Goal: Task Accomplishment & Management: Complete application form

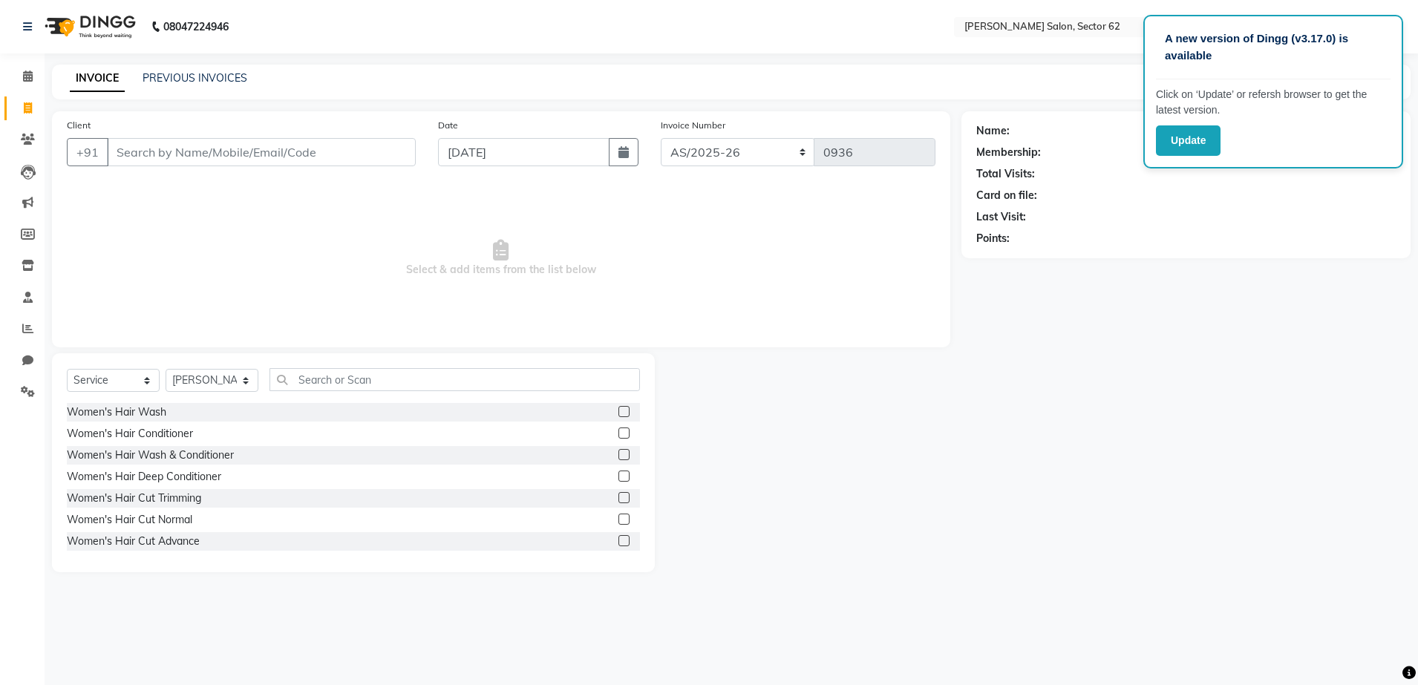
select select "service"
select select "82265"
click at [24, 80] on icon at bounding box center [28, 76] width 10 height 11
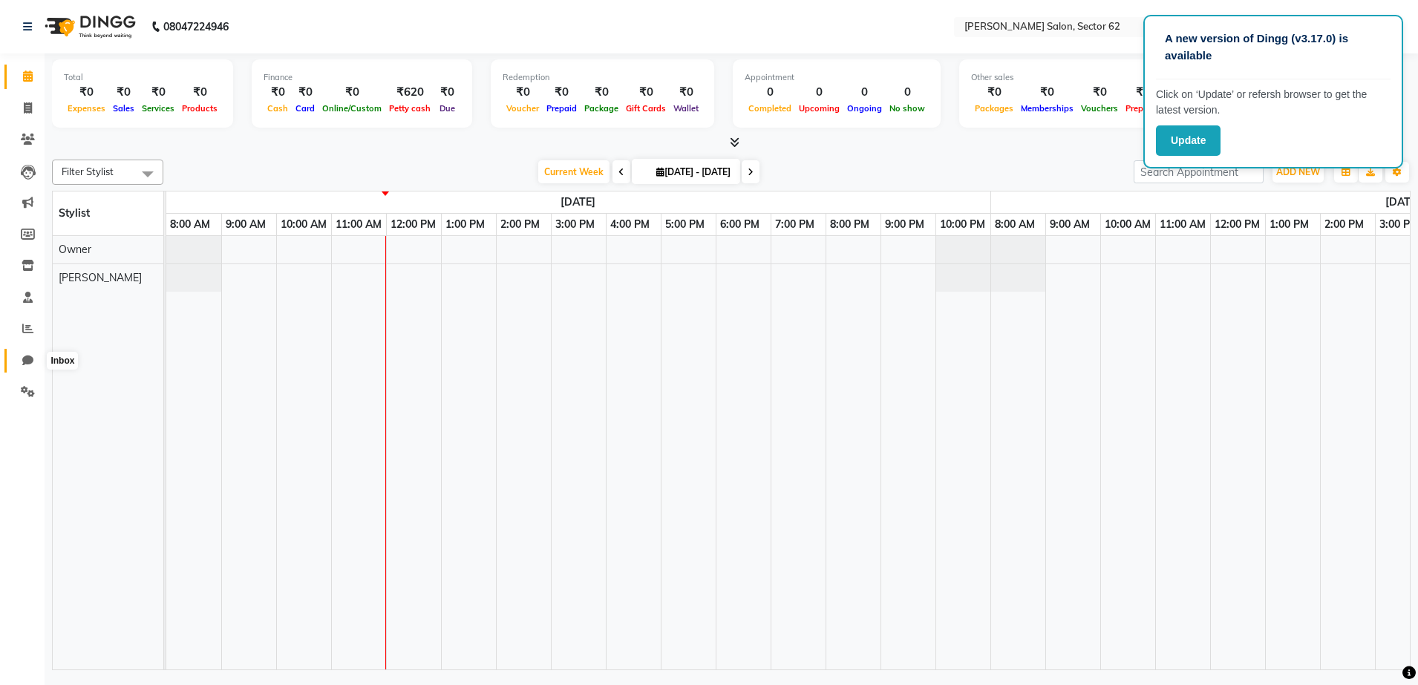
click at [25, 364] on icon at bounding box center [27, 360] width 11 height 11
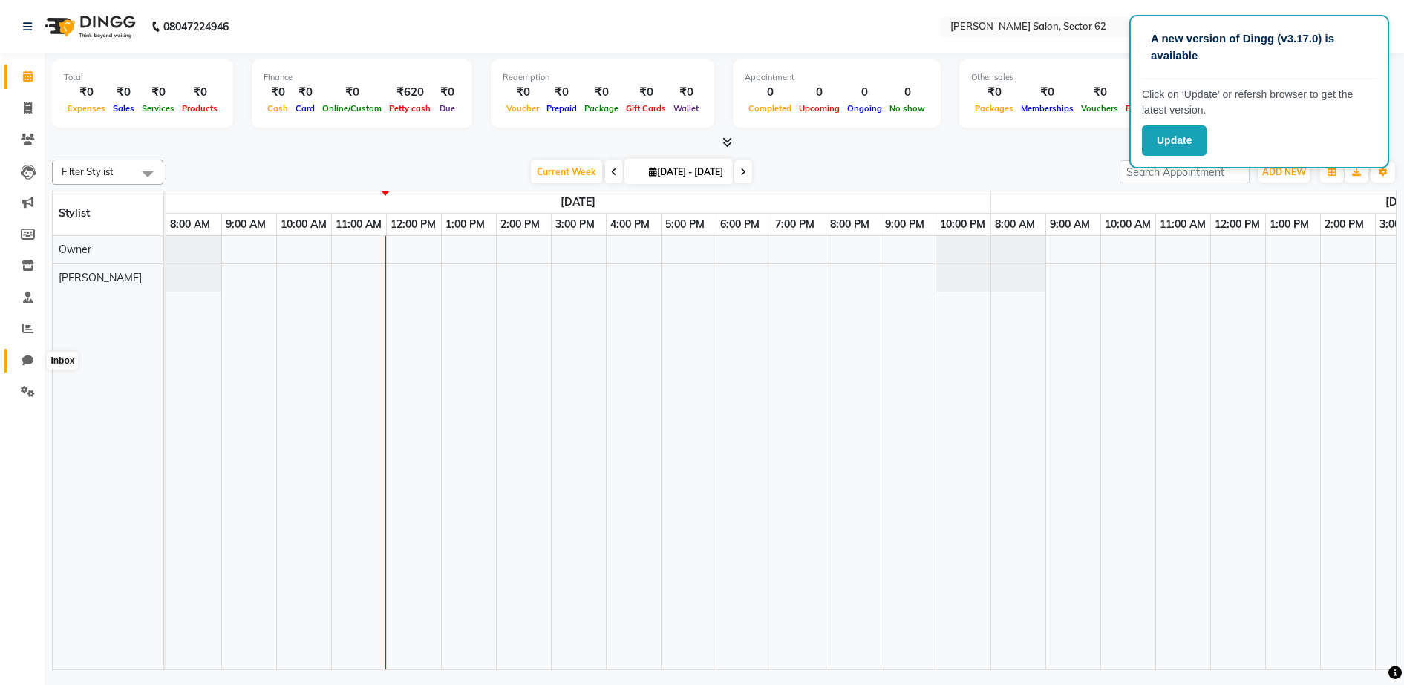
select select "100"
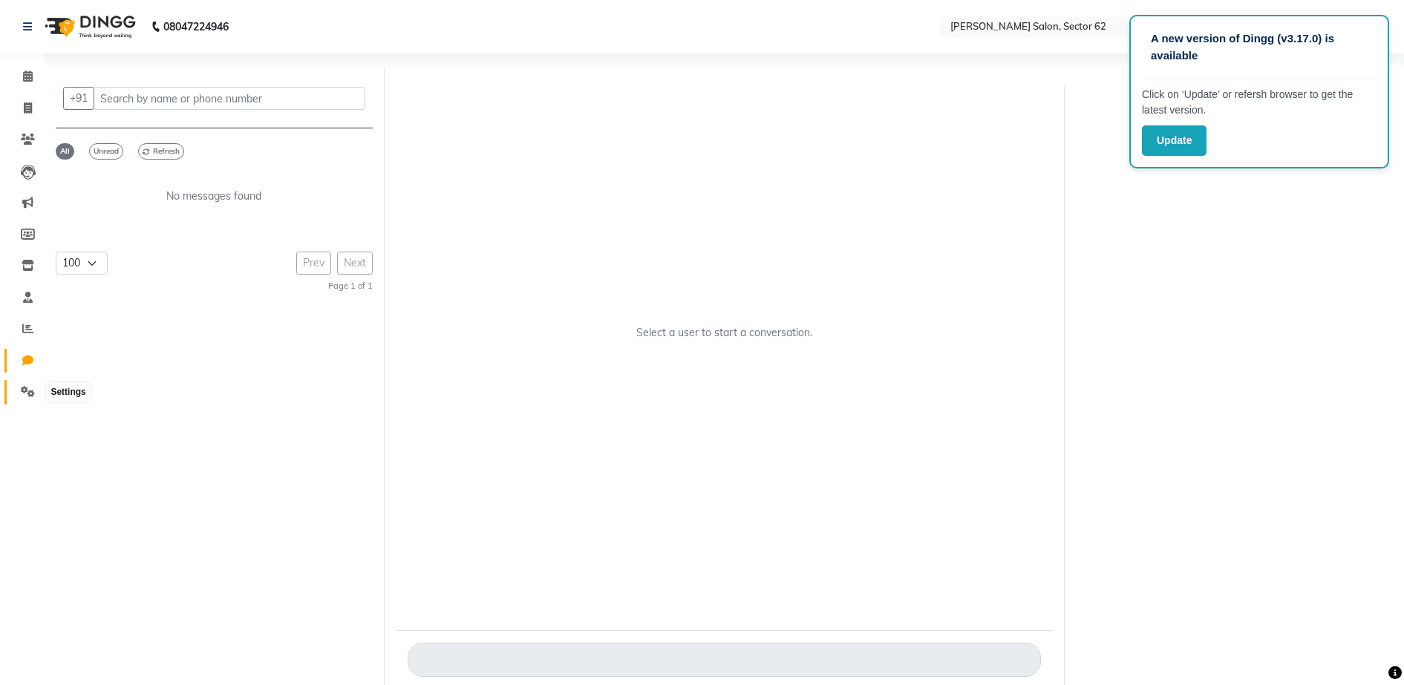
click at [30, 387] on icon at bounding box center [28, 391] width 14 height 11
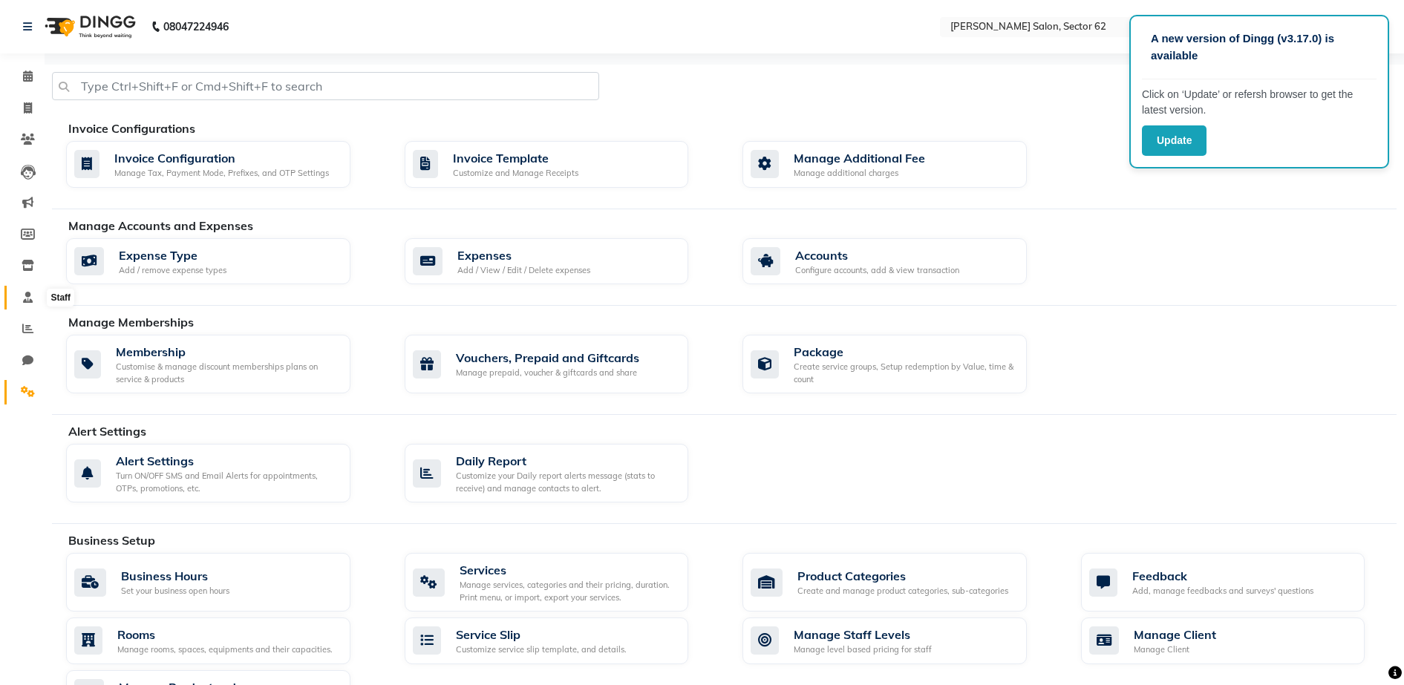
click at [25, 303] on span at bounding box center [28, 298] width 26 height 17
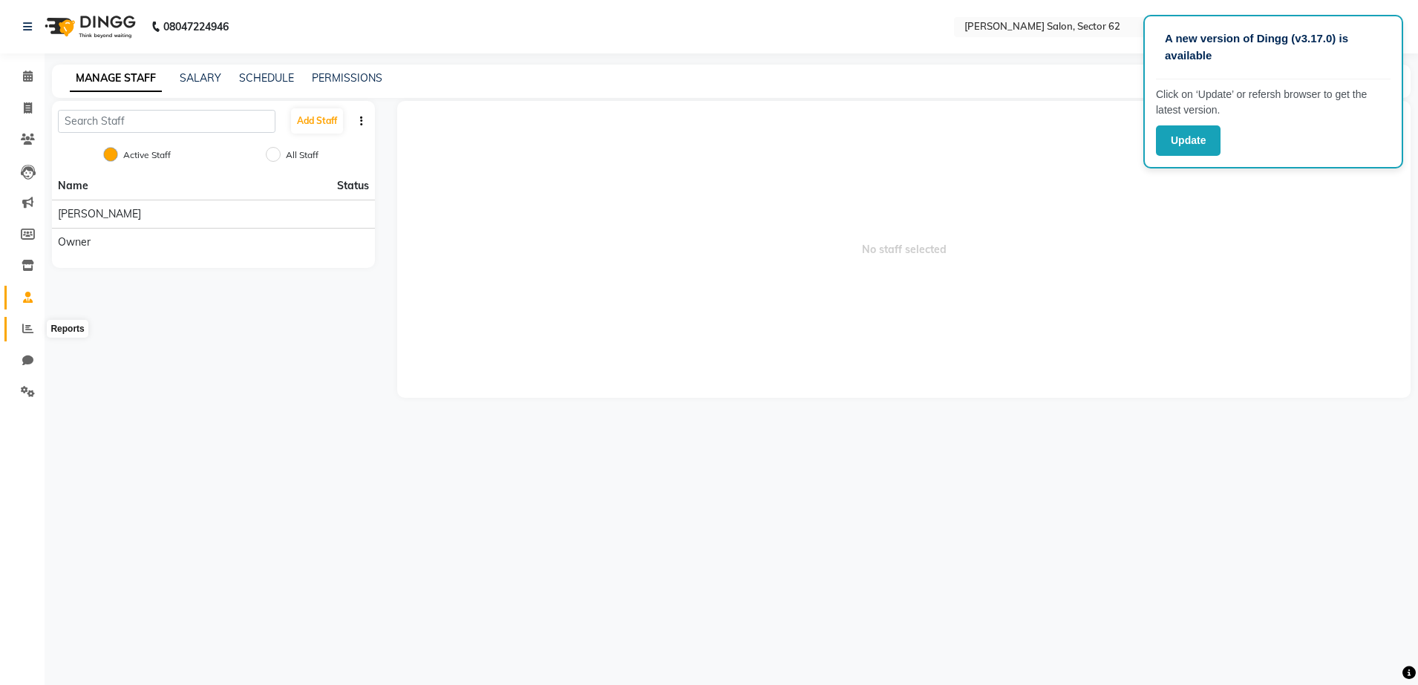
click at [33, 332] on span at bounding box center [28, 329] width 26 height 17
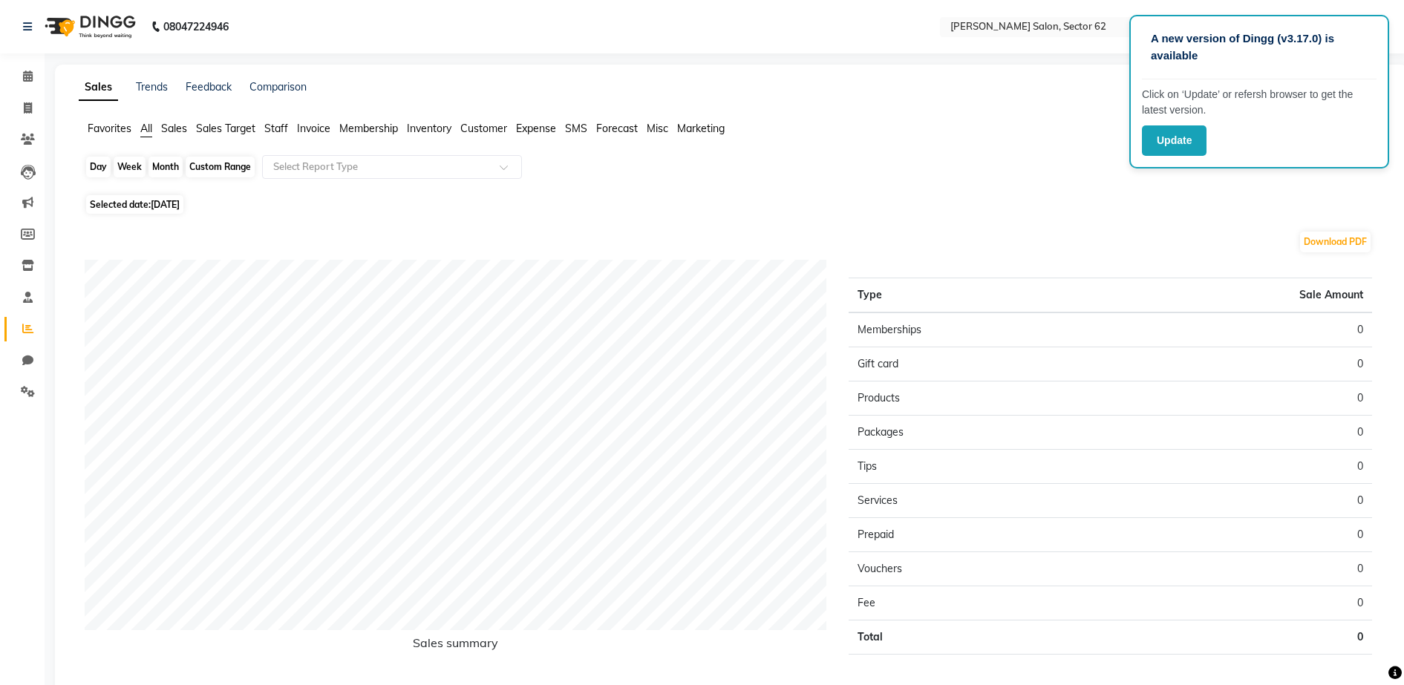
click at [97, 172] on div "Day" at bounding box center [98, 167] width 24 height 21
select select "9"
select select "2025"
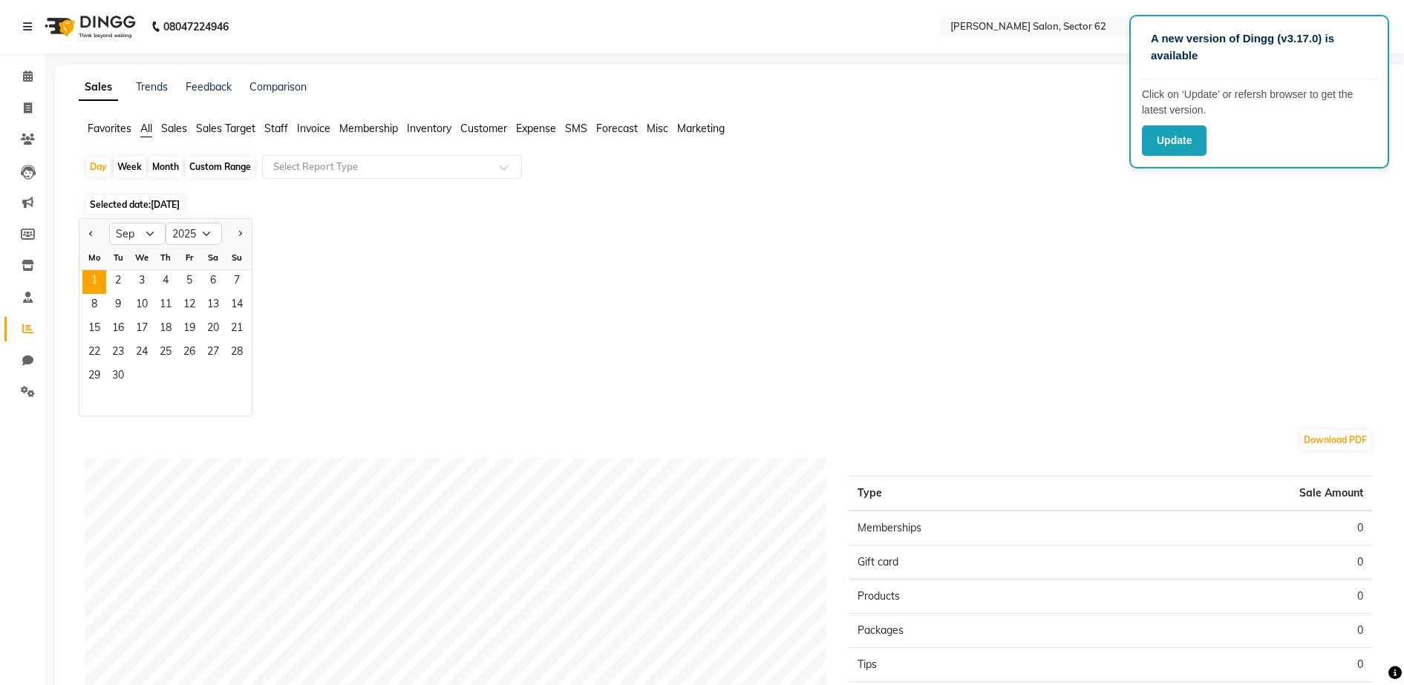
click at [85, 227] on div at bounding box center [94, 234] width 30 height 24
click at [89, 233] on span "Previous month" at bounding box center [91, 232] width 5 height 5
select select "8"
click at [234, 379] on span "31" at bounding box center [237, 377] width 24 height 24
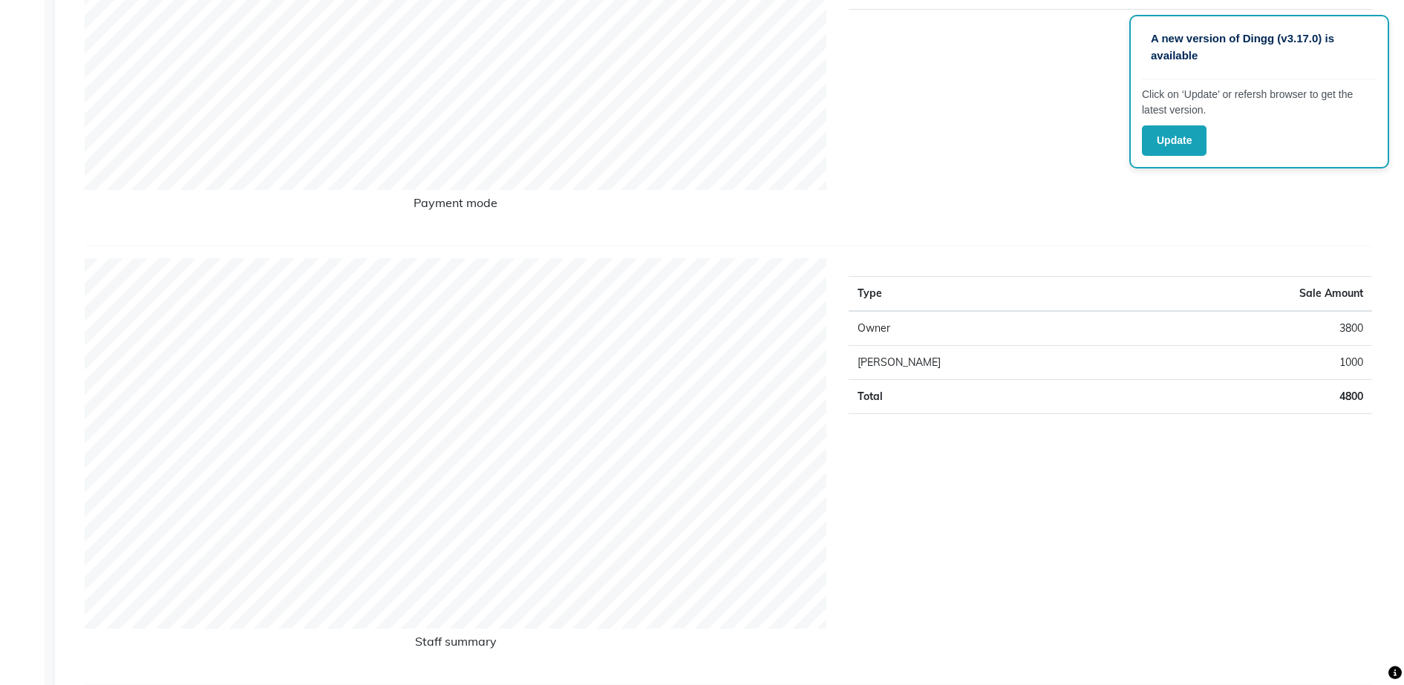
scroll to position [441, 0]
click at [1019, 94] on div "Type Sale Amount UPI 3350 CASH 100 PREPAID 0 Total 3450" at bounding box center [1110, 26] width 546 height 414
click at [996, 42] on div "Type Sale Amount UPI 3350 CASH 100 PREPAID 0 Total 3450" at bounding box center [1110, 26] width 546 height 414
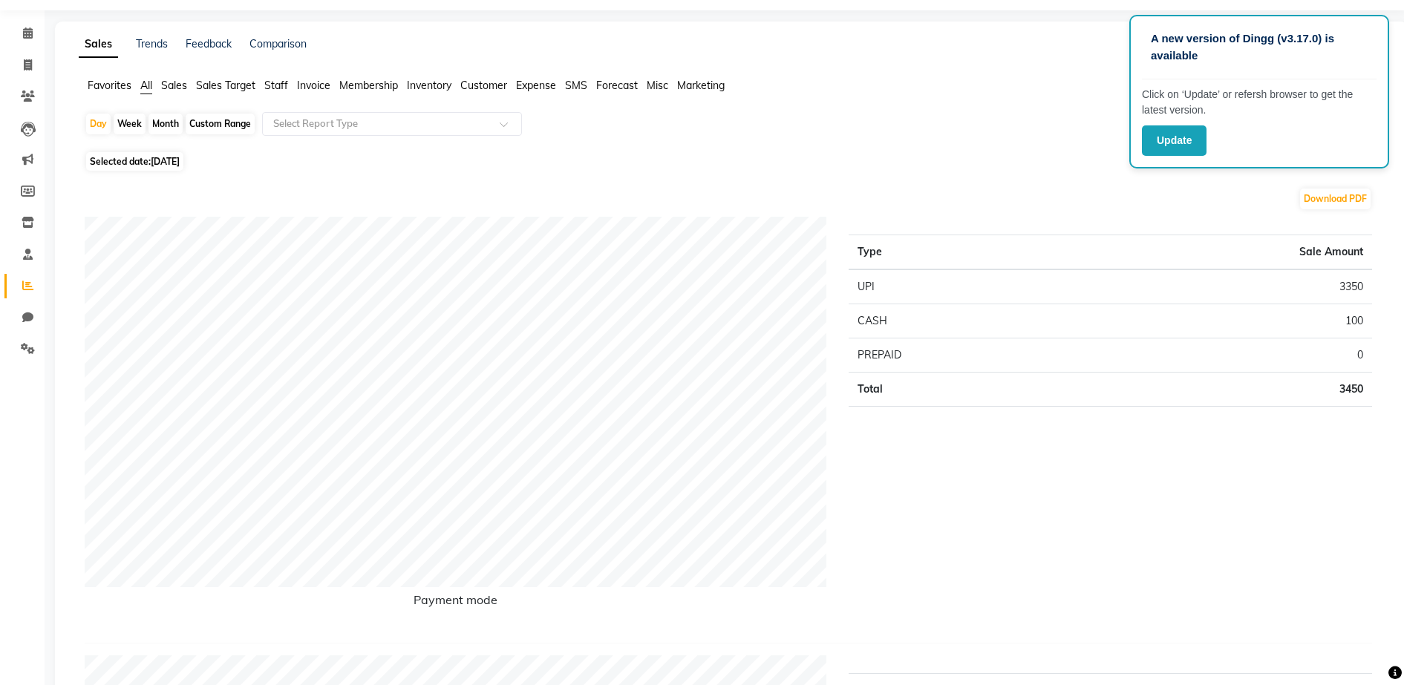
scroll to position [0, 0]
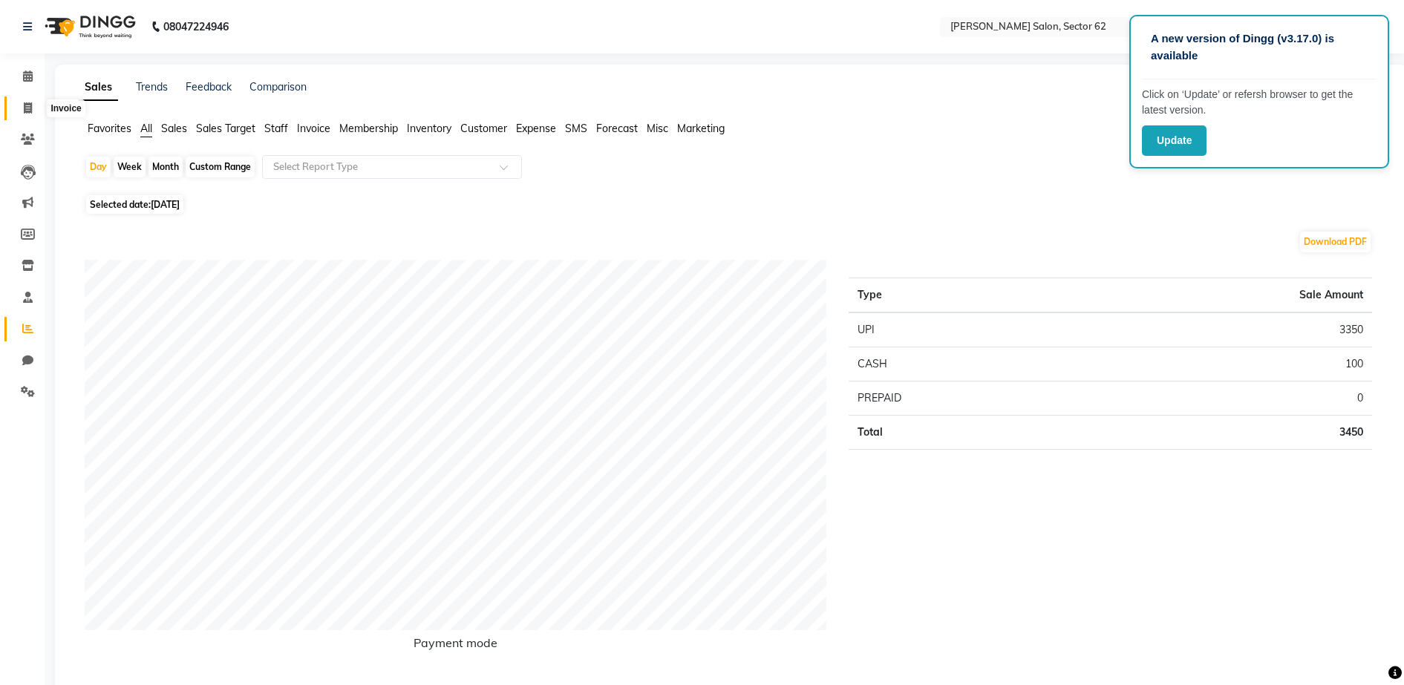
click at [27, 113] on span at bounding box center [28, 108] width 26 height 17
select select "service"
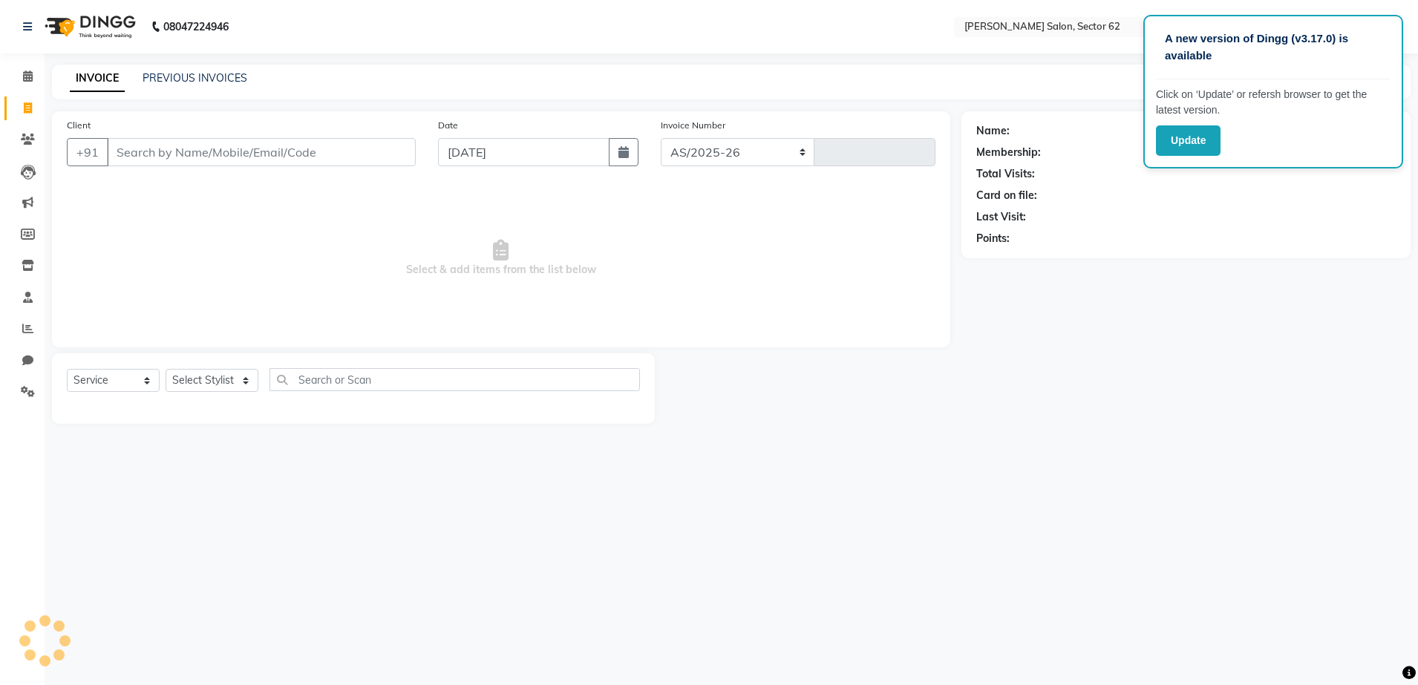
select select "8124"
type input "0936"
select select "82265"
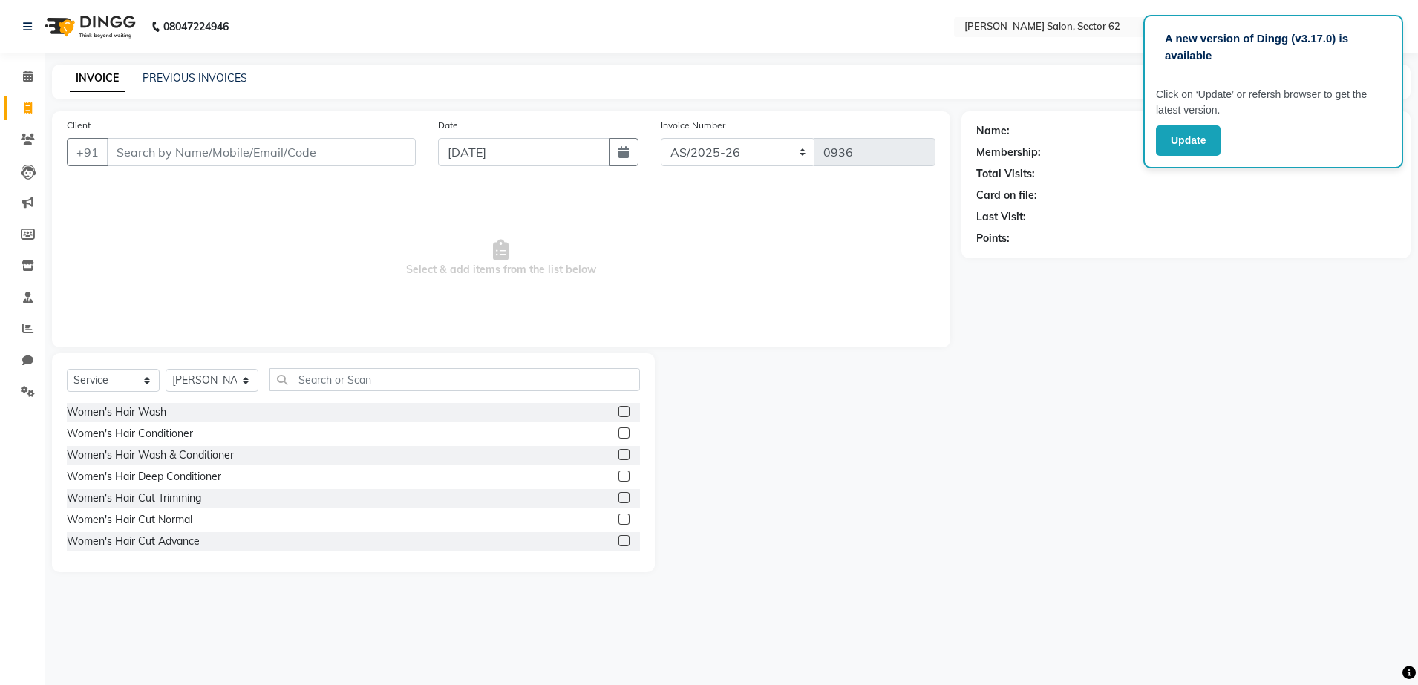
click at [324, 153] on input "Client" at bounding box center [261, 152] width 309 height 28
click at [336, 152] on input "Client" at bounding box center [261, 152] width 309 height 28
type input "7500014023"
click at [391, 160] on button "Add Client" at bounding box center [377, 152] width 76 height 28
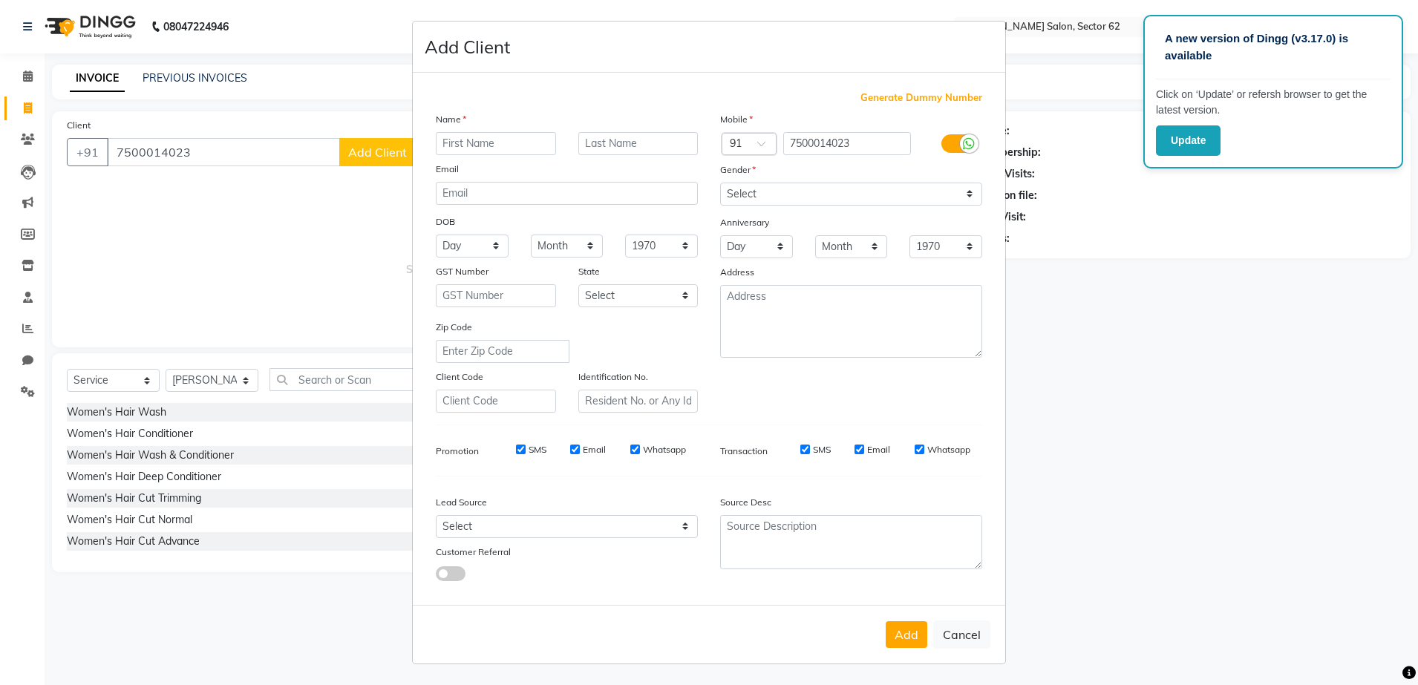
click at [489, 145] on input "text" at bounding box center [496, 143] width 120 height 23
type input "J"
type input "Kritka"
click at [763, 192] on select "Select [DEMOGRAPHIC_DATA] [DEMOGRAPHIC_DATA] Other Prefer Not To Say" at bounding box center [851, 194] width 262 height 23
select select "[DEMOGRAPHIC_DATA]"
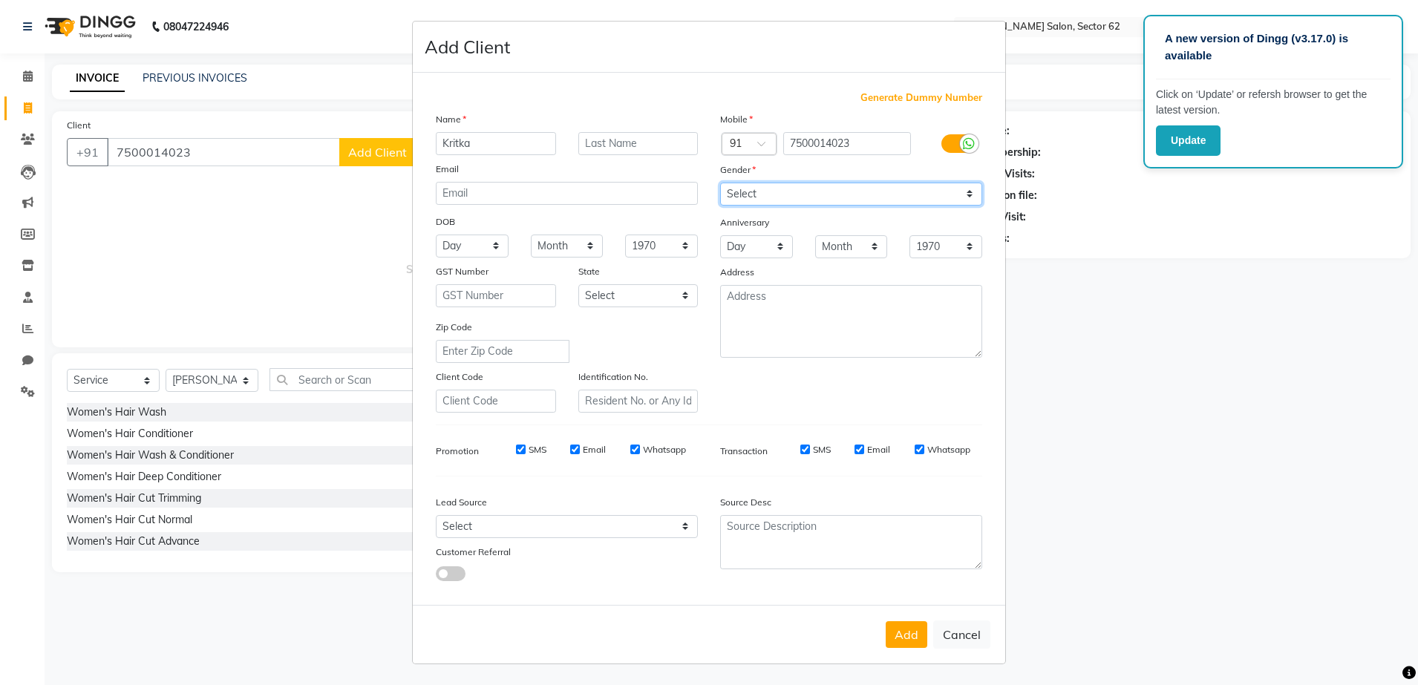
click at [720, 183] on select "Select [DEMOGRAPHIC_DATA] [DEMOGRAPHIC_DATA] Other Prefer Not To Say" at bounding box center [851, 194] width 262 height 23
click at [904, 637] on button "Add" at bounding box center [907, 634] width 42 height 27
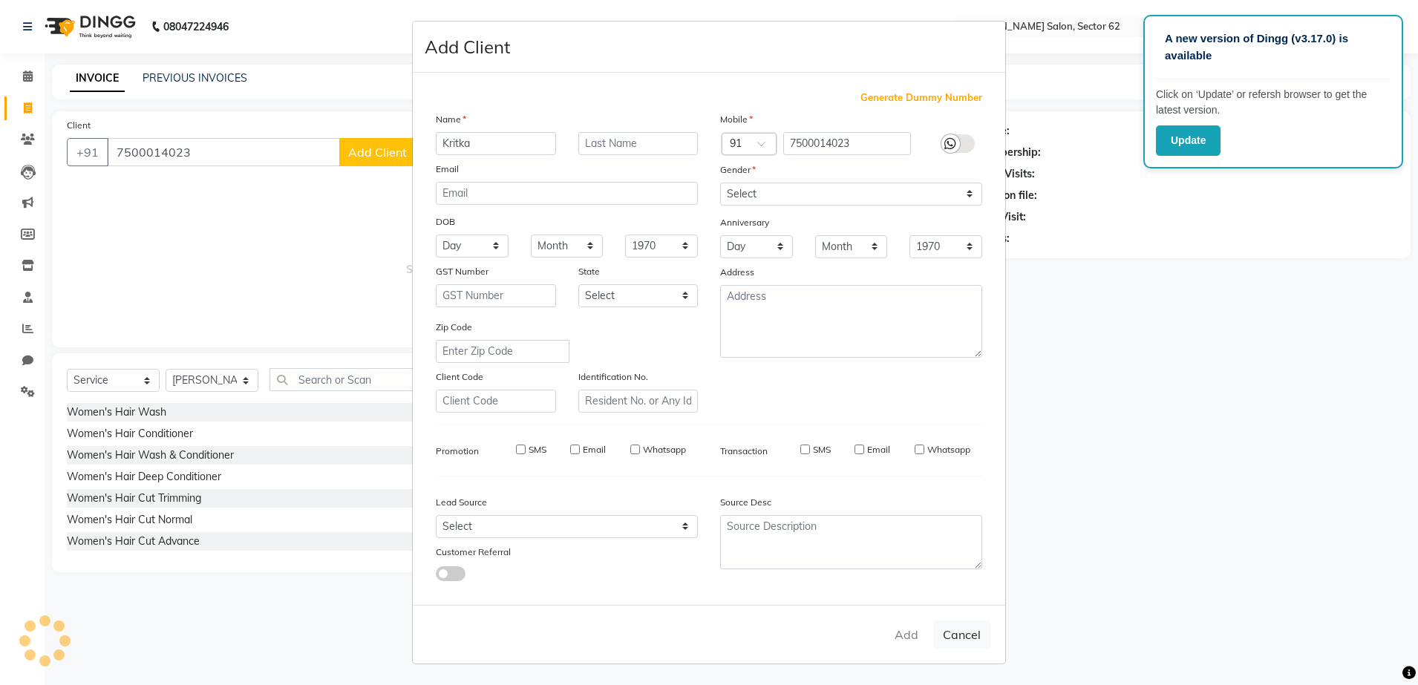
select select
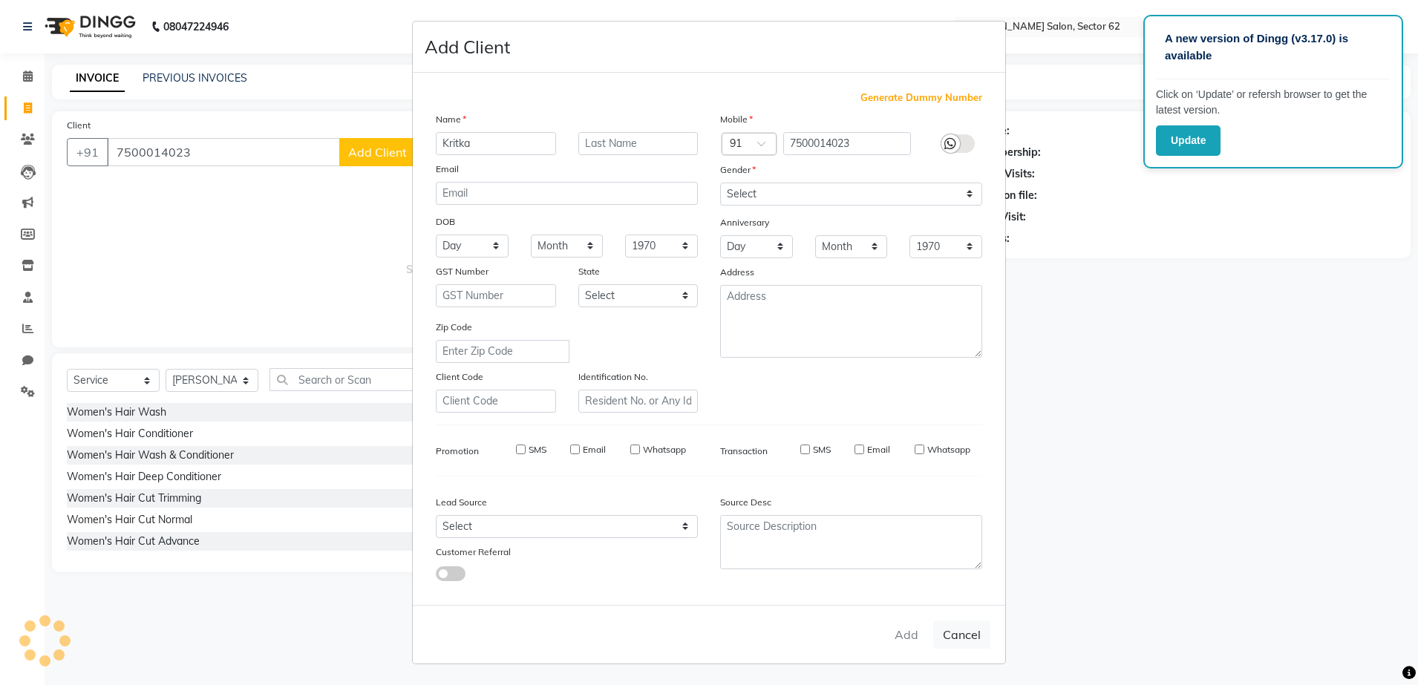
select select
checkbox input "false"
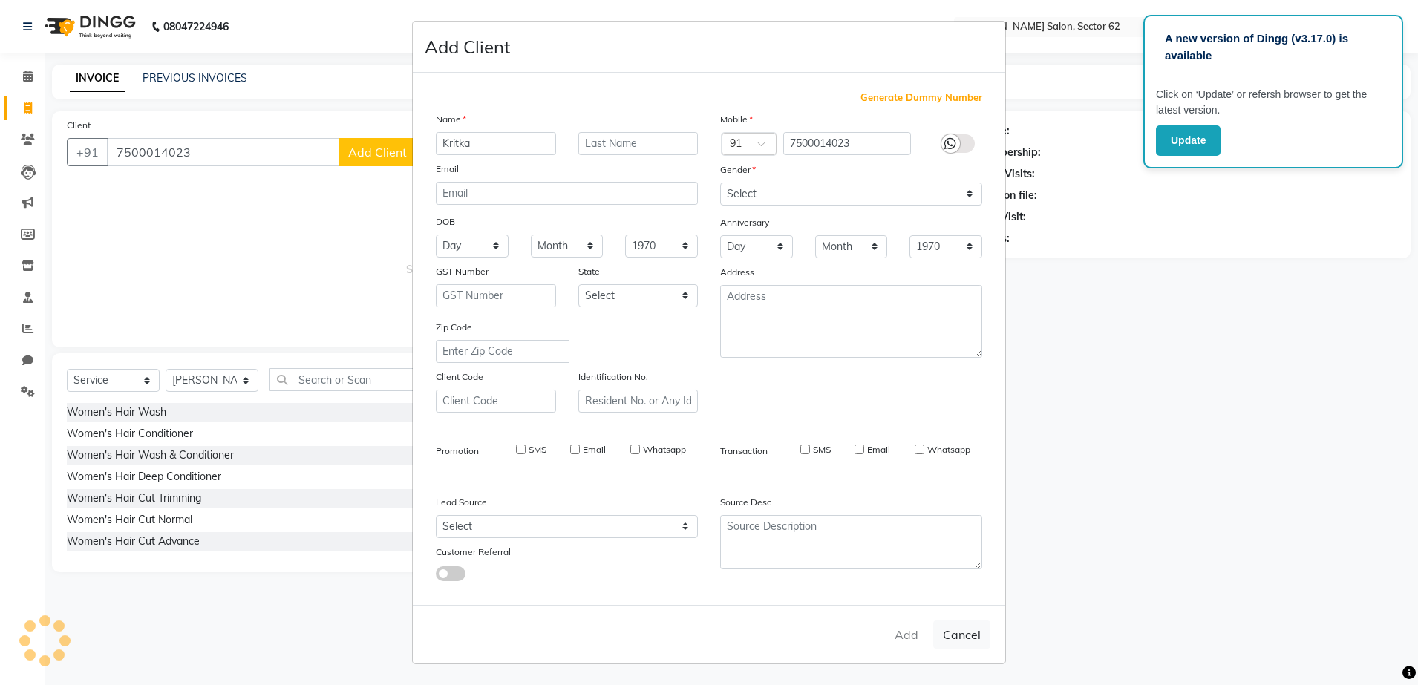
checkbox input "false"
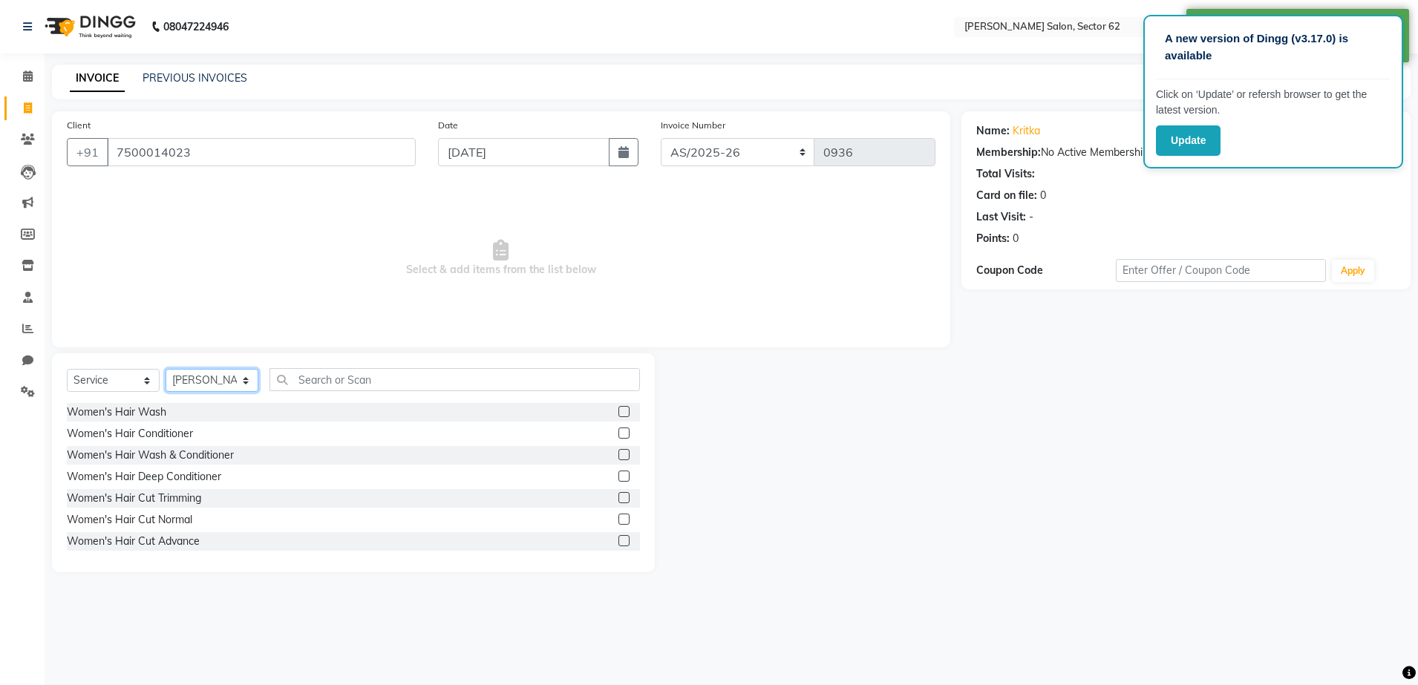
click at [235, 379] on select "Select Stylist [PERSON_NAME] Owner" at bounding box center [212, 380] width 93 height 23
select select "75654"
click at [166, 369] on select "Select Stylist [PERSON_NAME] Owner" at bounding box center [212, 380] width 93 height 23
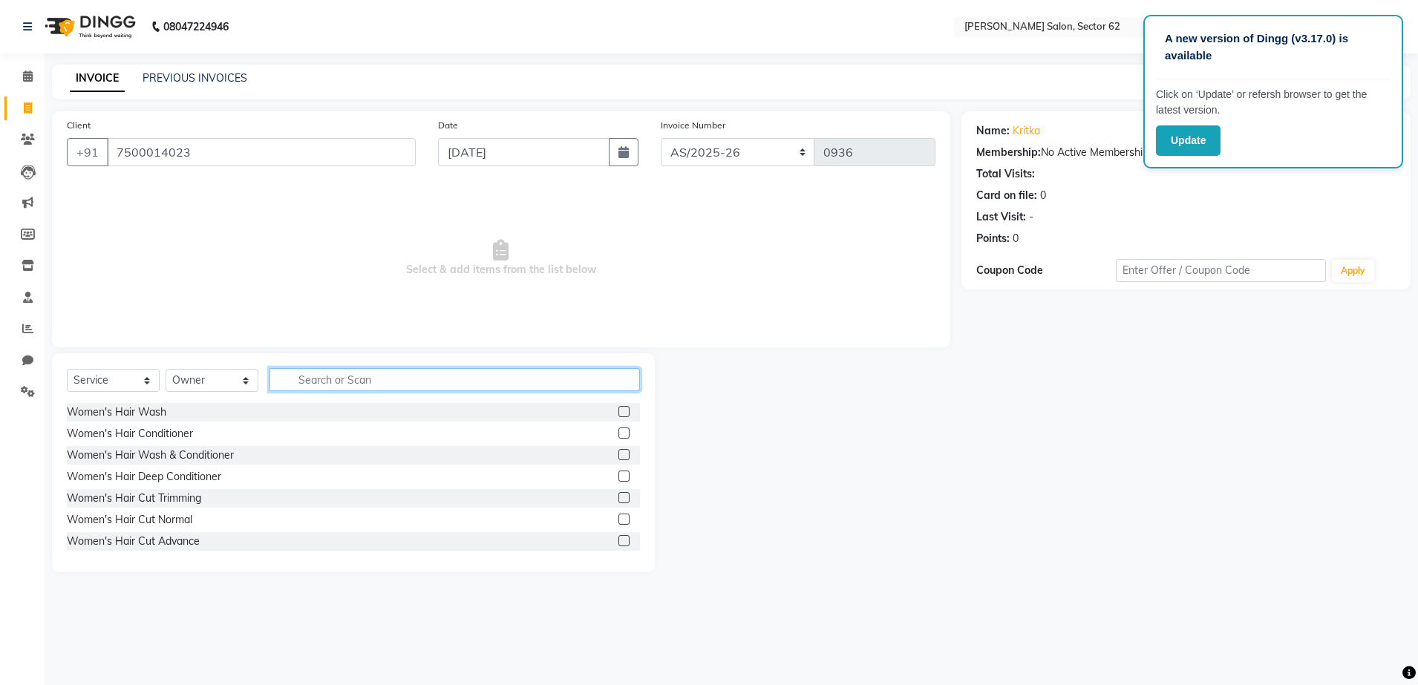
click at [365, 382] on input "text" at bounding box center [454, 379] width 370 height 23
click at [375, 379] on input "text" at bounding box center [454, 379] width 370 height 23
type input "wax"
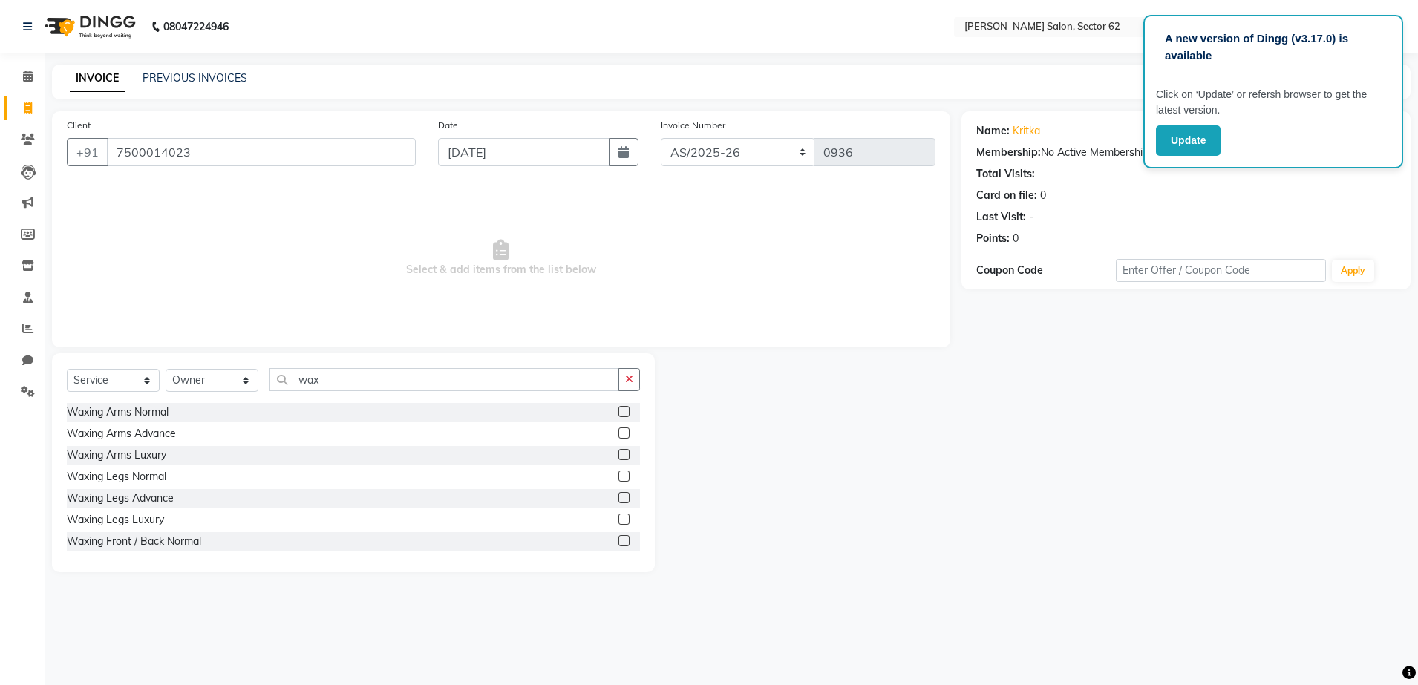
click at [618, 433] on label at bounding box center [623, 433] width 11 height 11
click at [618, 433] on input "checkbox" at bounding box center [623, 434] width 10 height 10
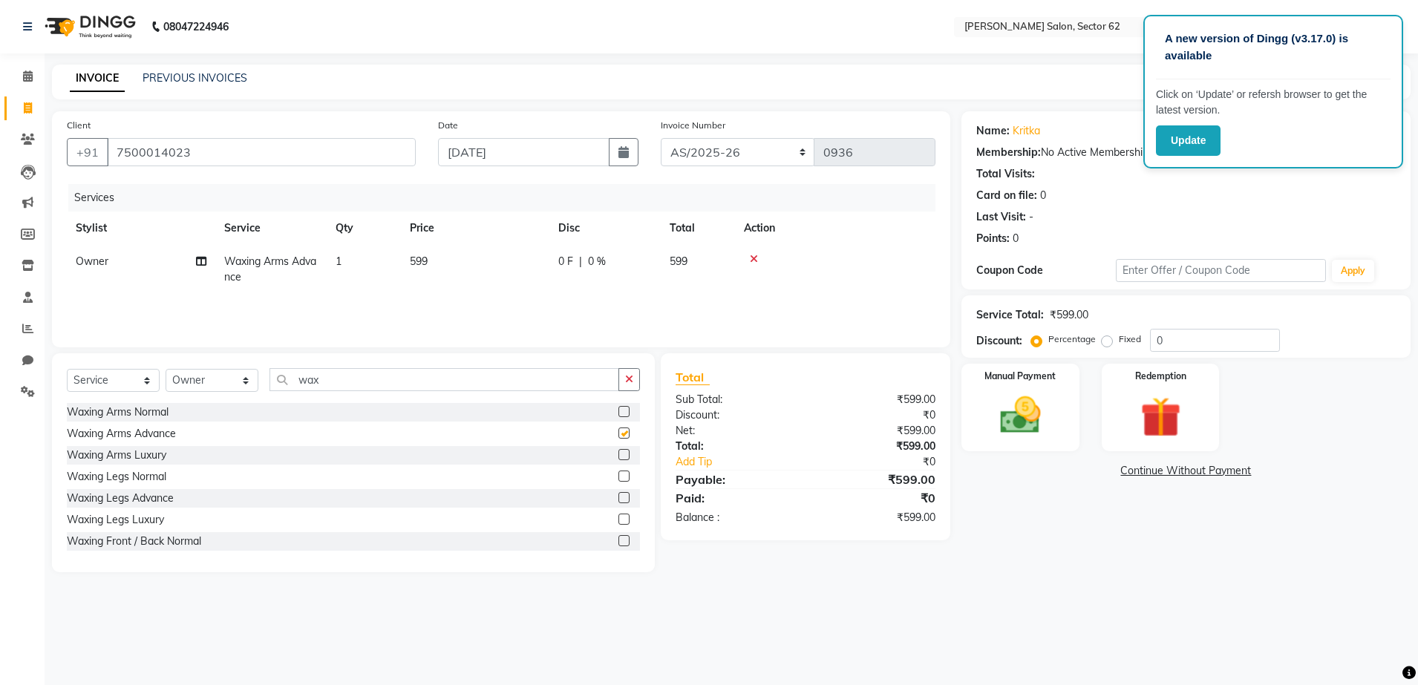
checkbox input "false"
click at [618, 498] on label at bounding box center [623, 497] width 11 height 11
click at [618, 498] on input "checkbox" at bounding box center [623, 499] width 10 height 10
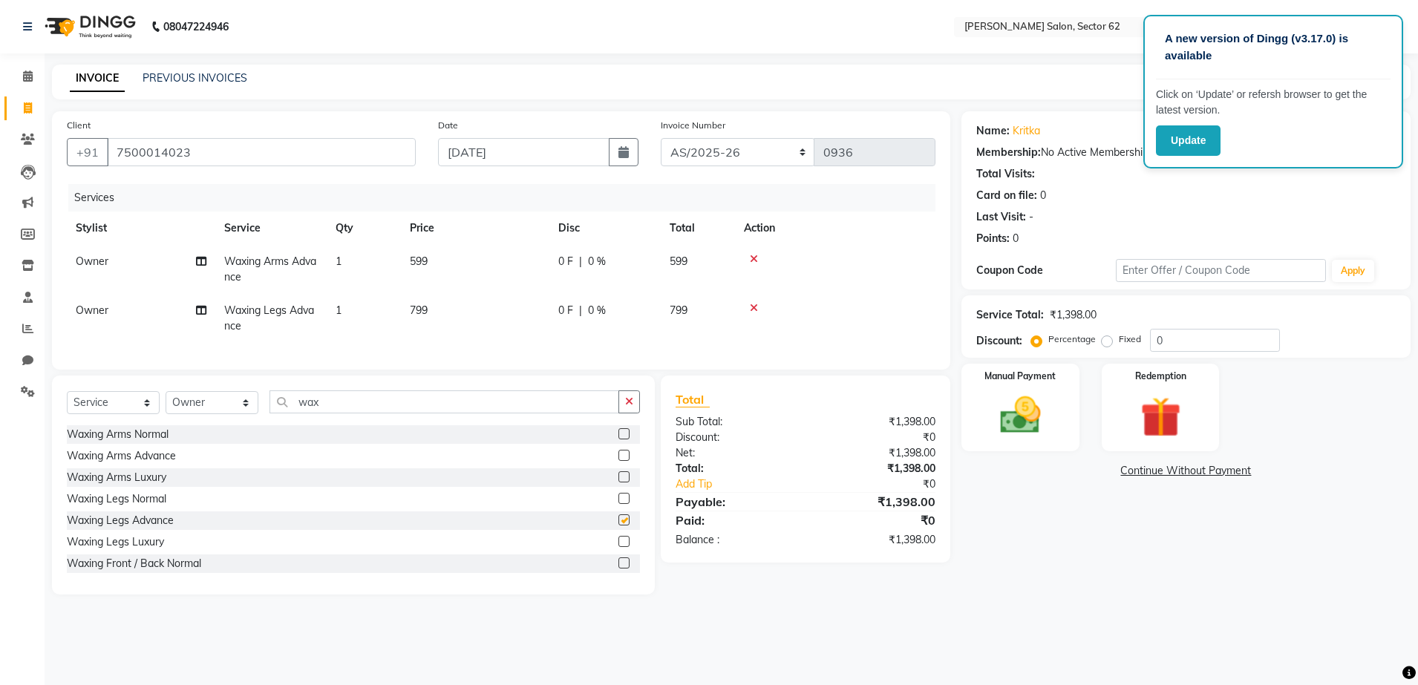
checkbox input "false"
click at [552, 406] on input "wax" at bounding box center [444, 401] width 350 height 23
type input "w"
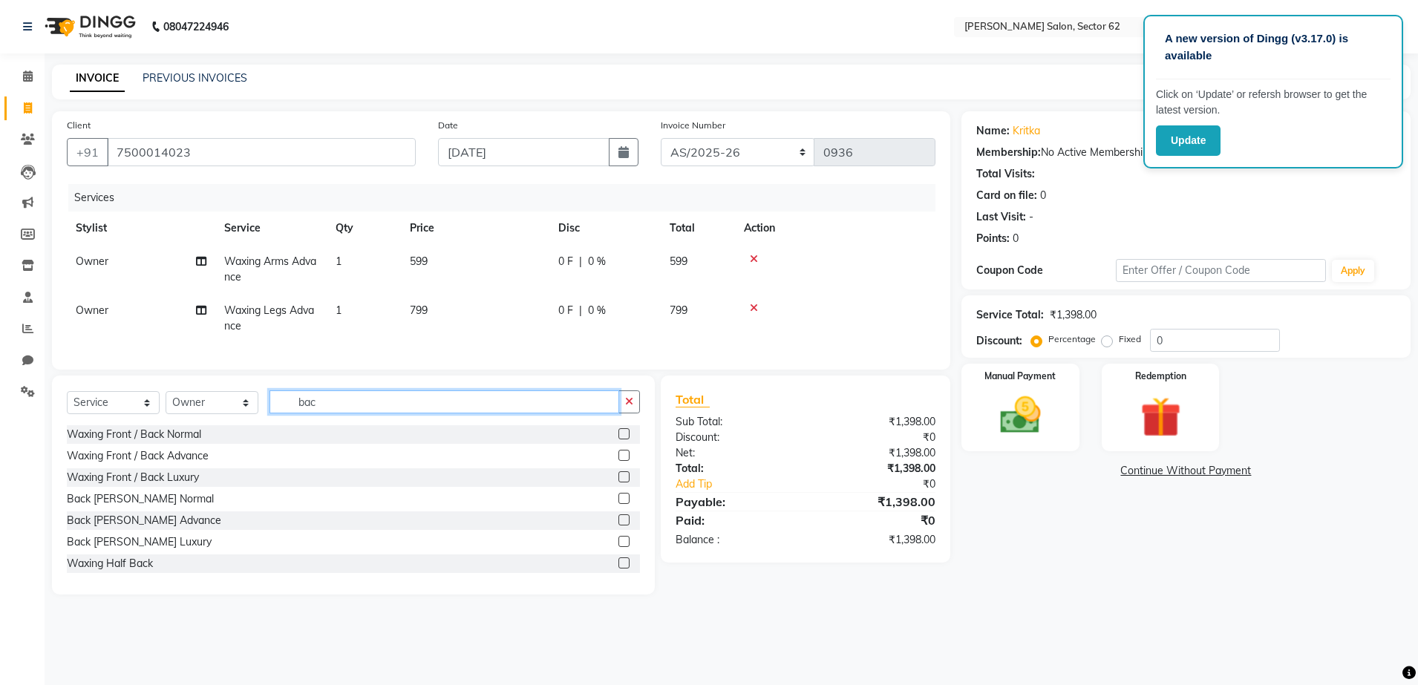
type input "bac"
click at [618, 461] on label at bounding box center [623, 455] width 11 height 11
click at [618, 461] on input "checkbox" at bounding box center [623, 456] width 10 height 10
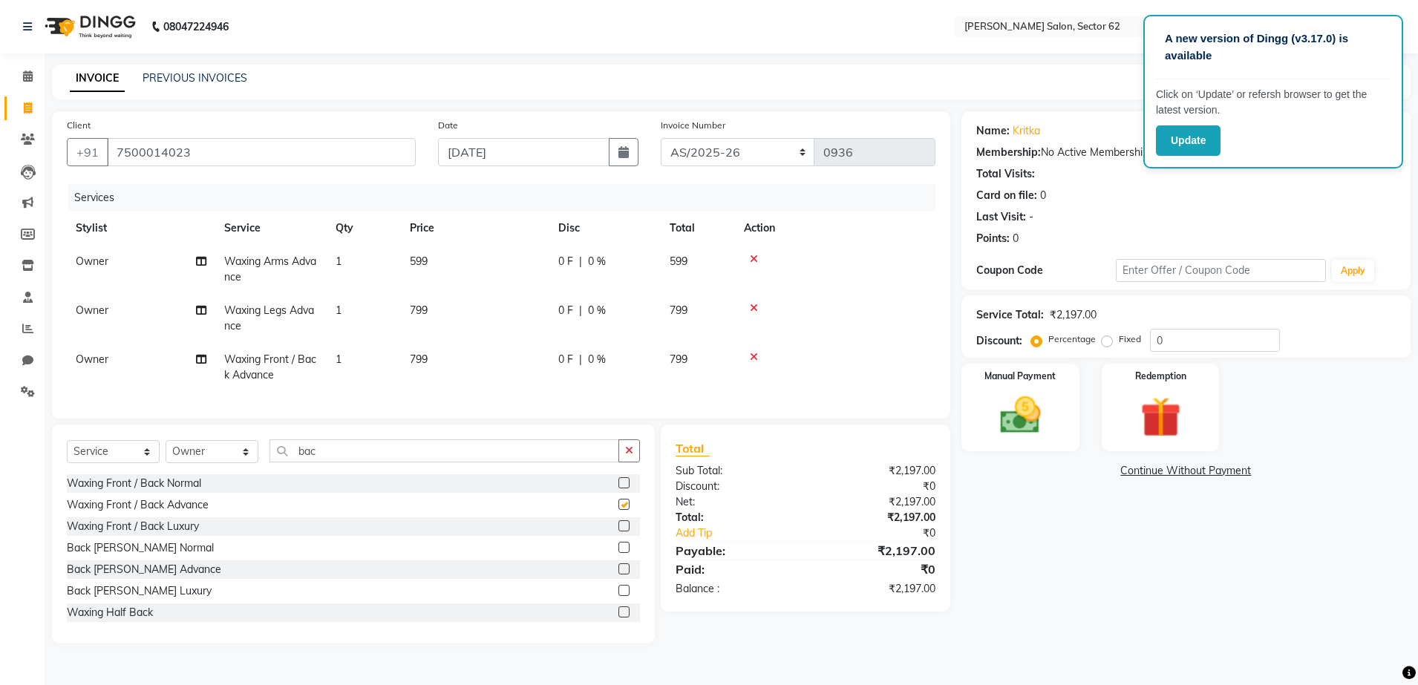
checkbox input "false"
click at [439, 462] on input "bac" at bounding box center [444, 450] width 350 height 23
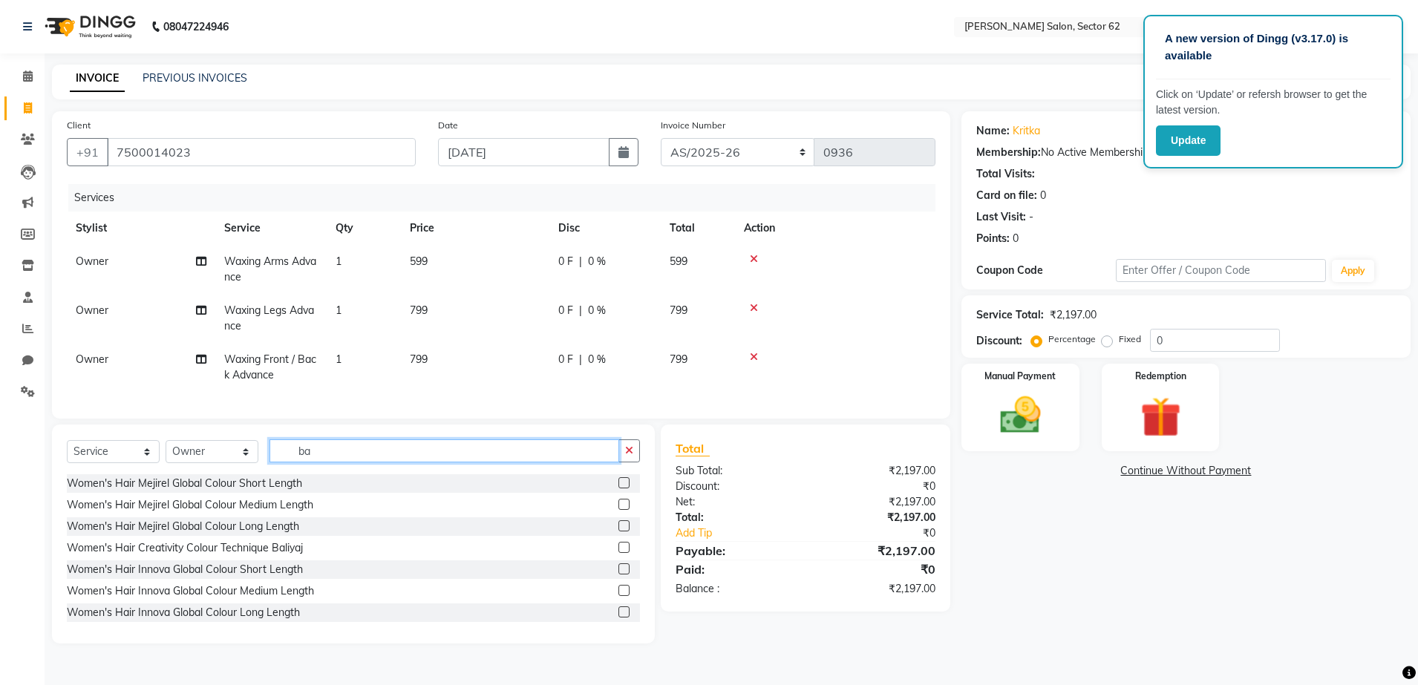
type input "b"
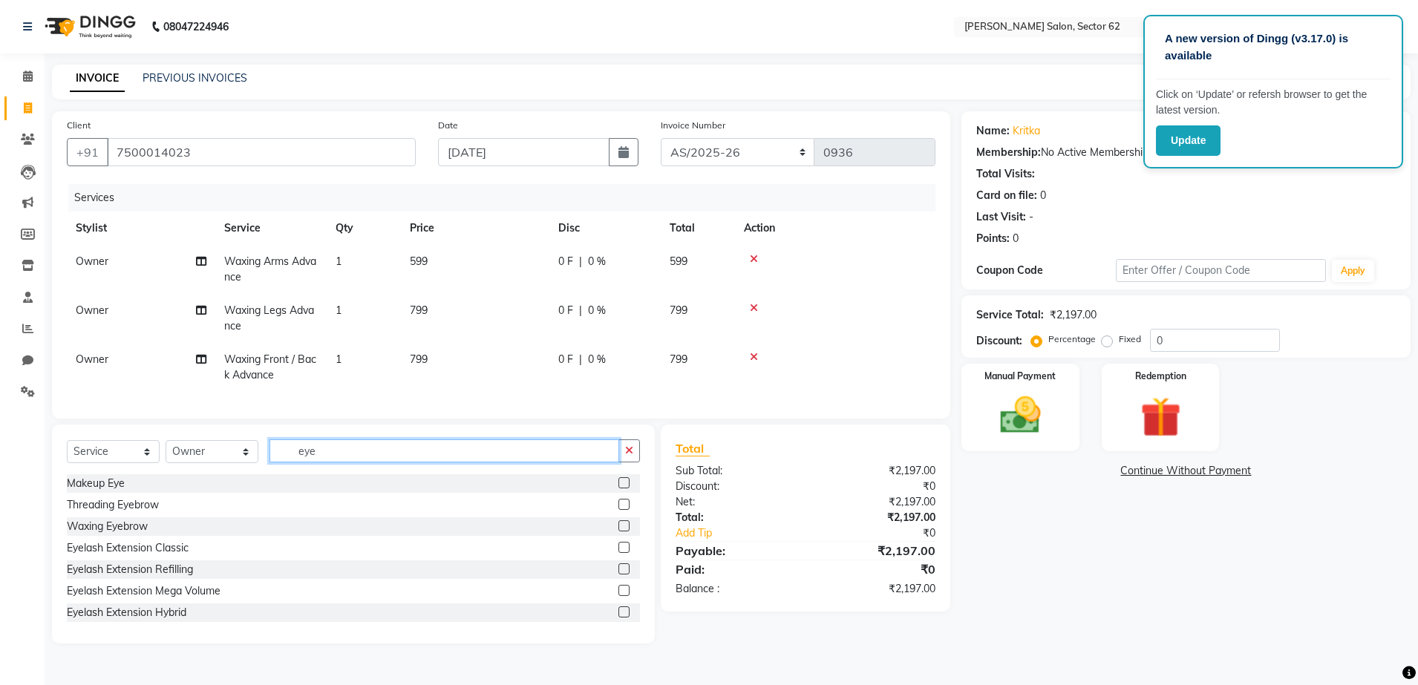
type input "eye"
click at [618, 510] on label at bounding box center [623, 504] width 11 height 11
click at [618, 510] on input "checkbox" at bounding box center [623, 505] width 10 height 10
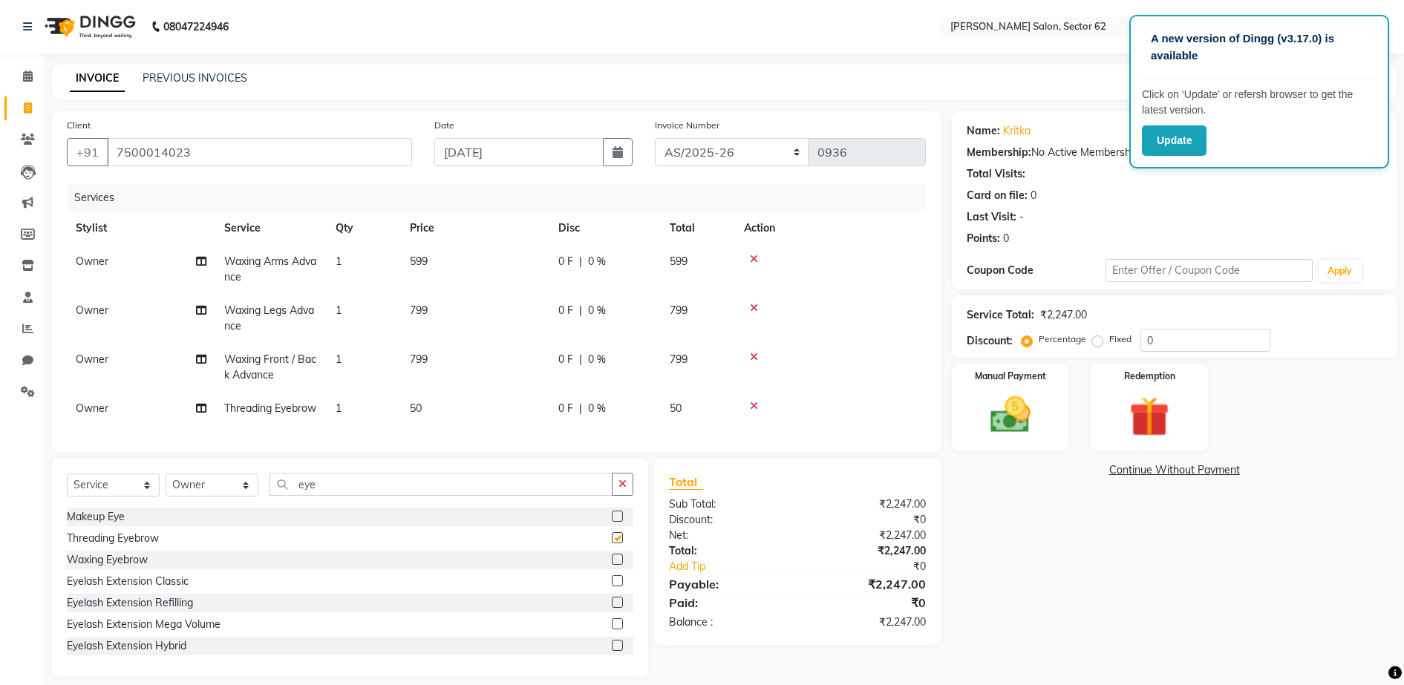
checkbox input "false"
click at [583, 496] on input "eye" at bounding box center [440, 484] width 343 height 23
type input "e"
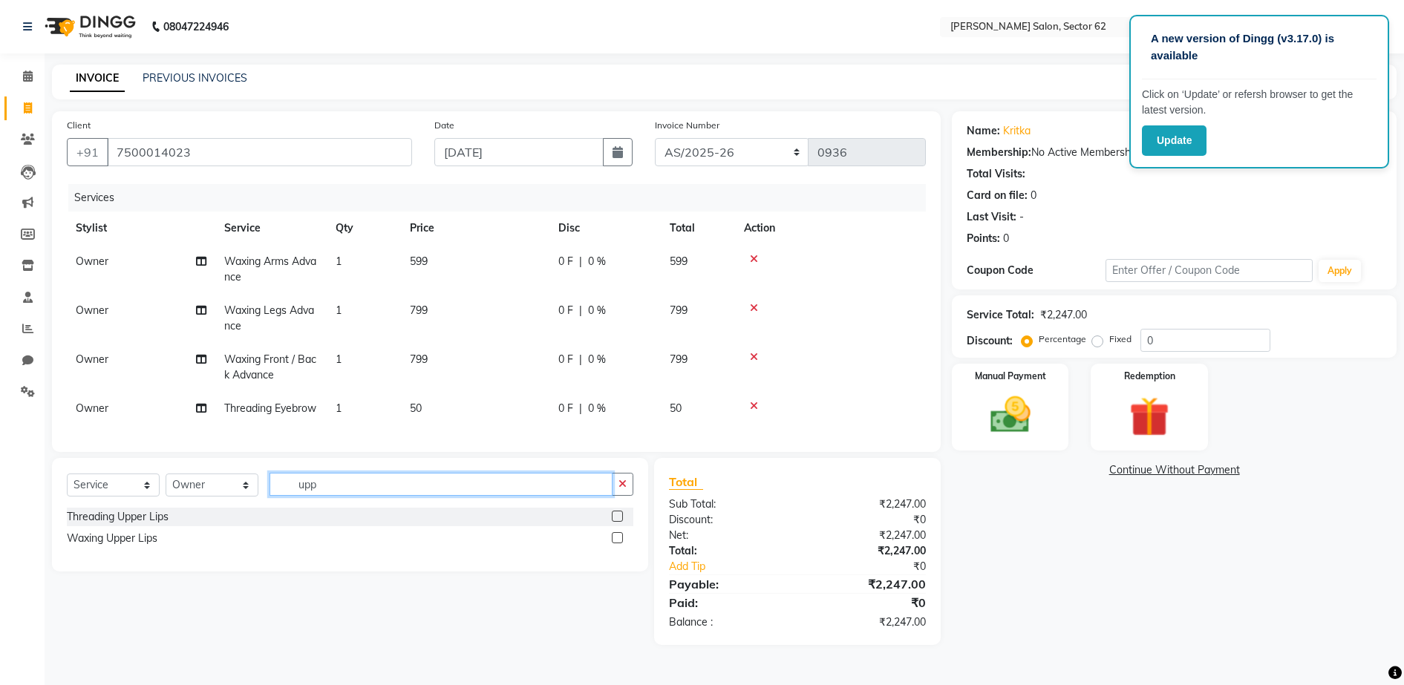
type input "upp"
click at [618, 522] on label at bounding box center [617, 516] width 11 height 11
click at [618, 522] on input "checkbox" at bounding box center [617, 517] width 10 height 10
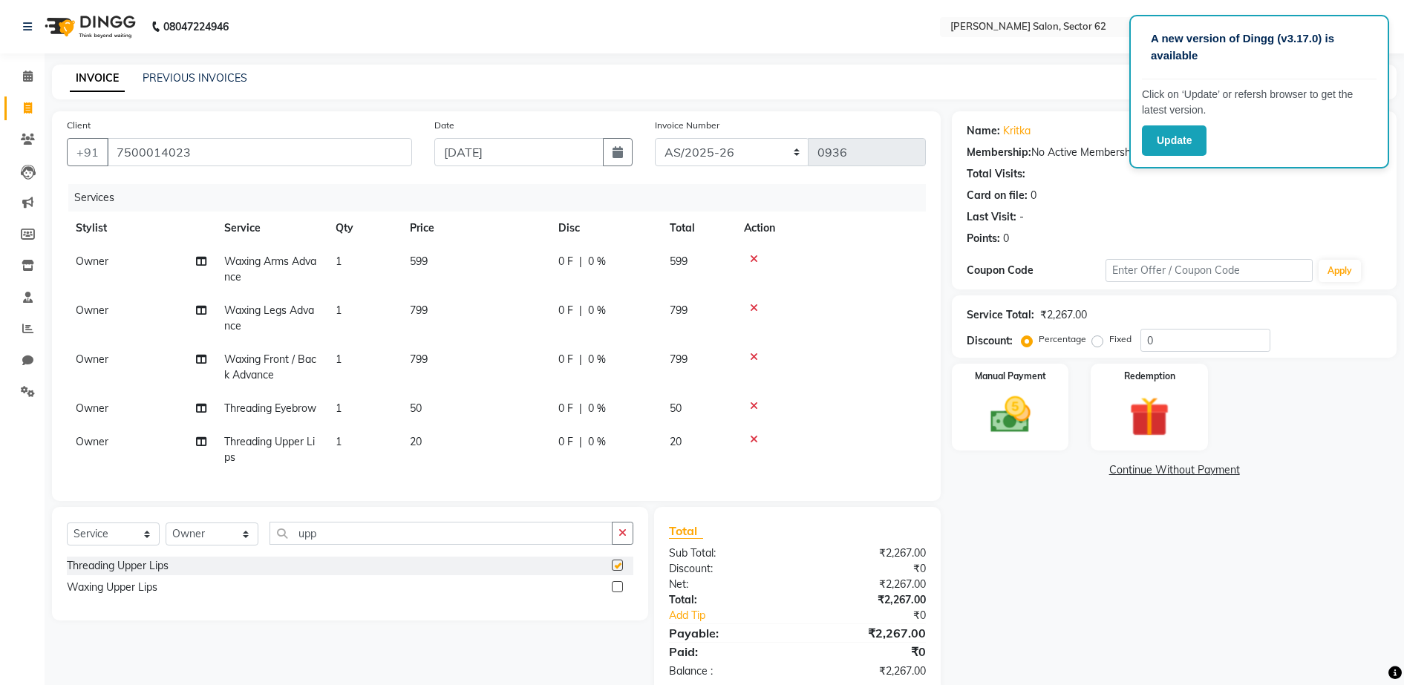
checkbox input "false"
click at [429, 360] on td "799" at bounding box center [475, 367] width 148 height 49
select select "75654"
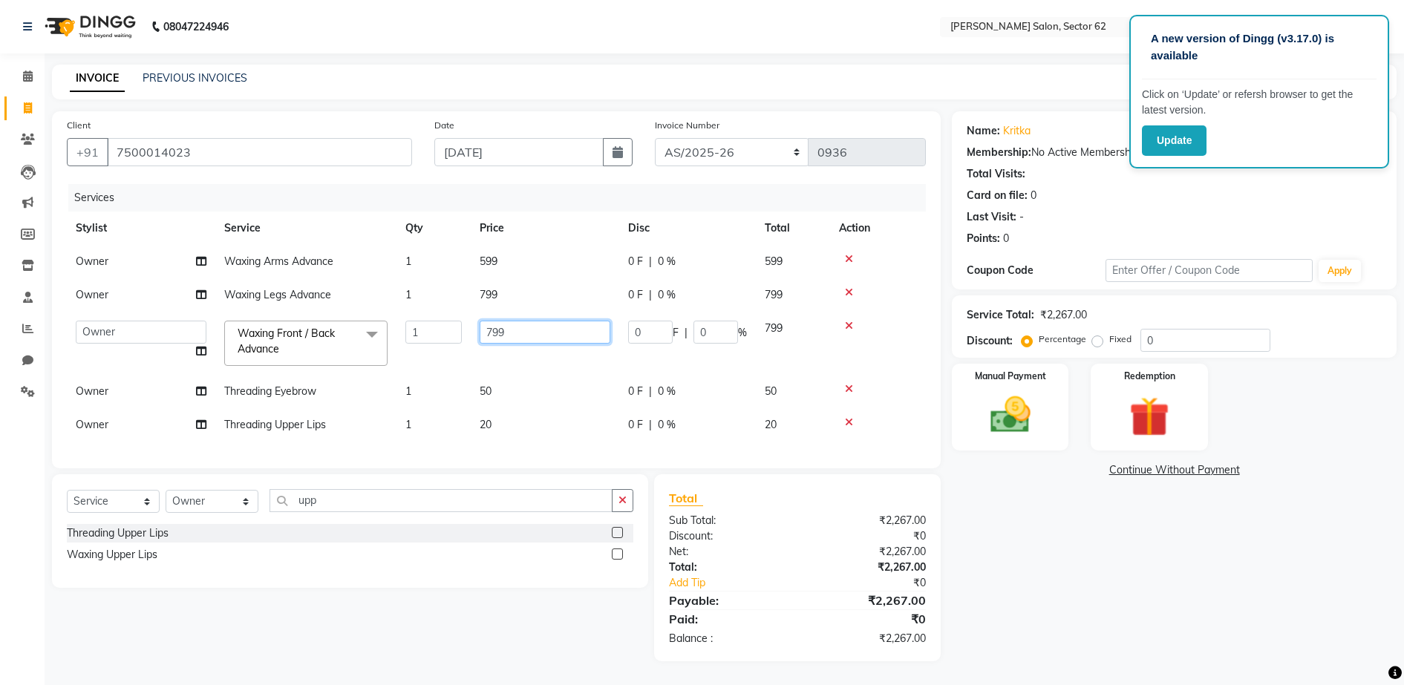
click at [526, 323] on input "799" at bounding box center [545, 332] width 131 height 23
type input "7"
type input "300"
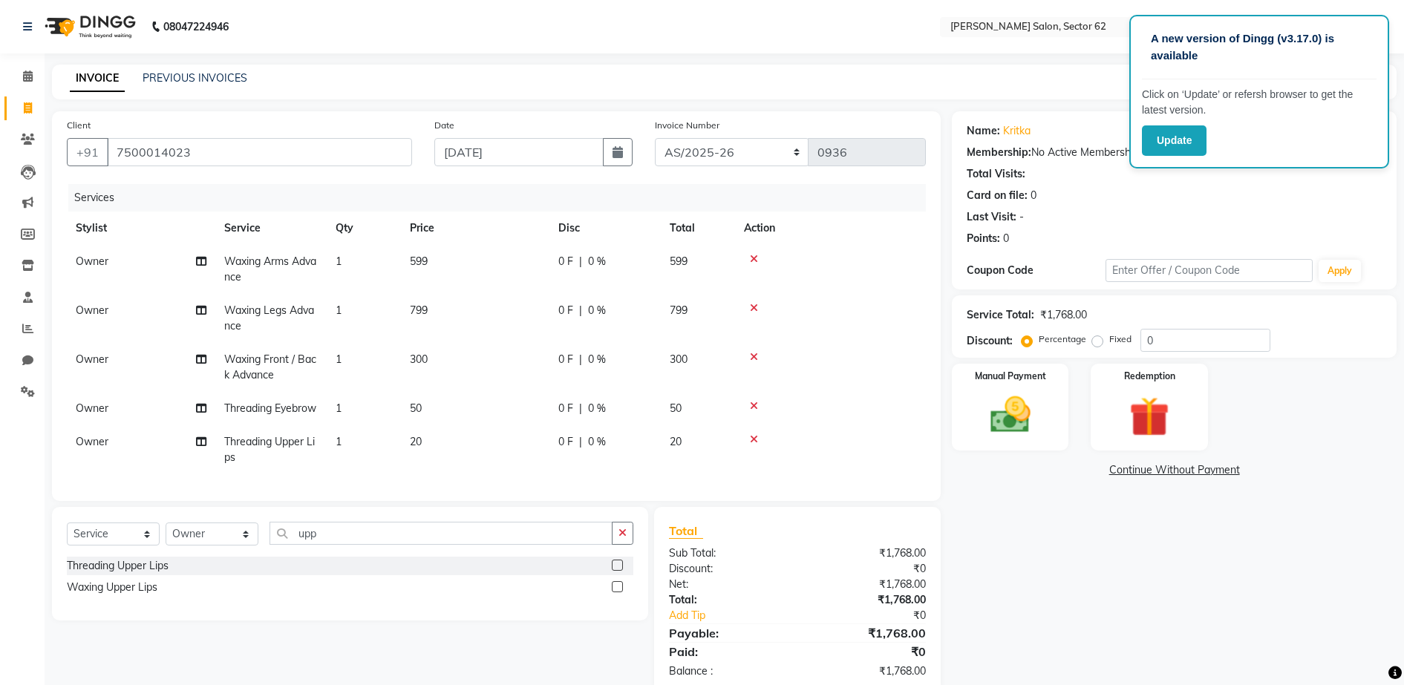
click at [477, 295] on td "799" at bounding box center [475, 318] width 148 height 49
select select "75654"
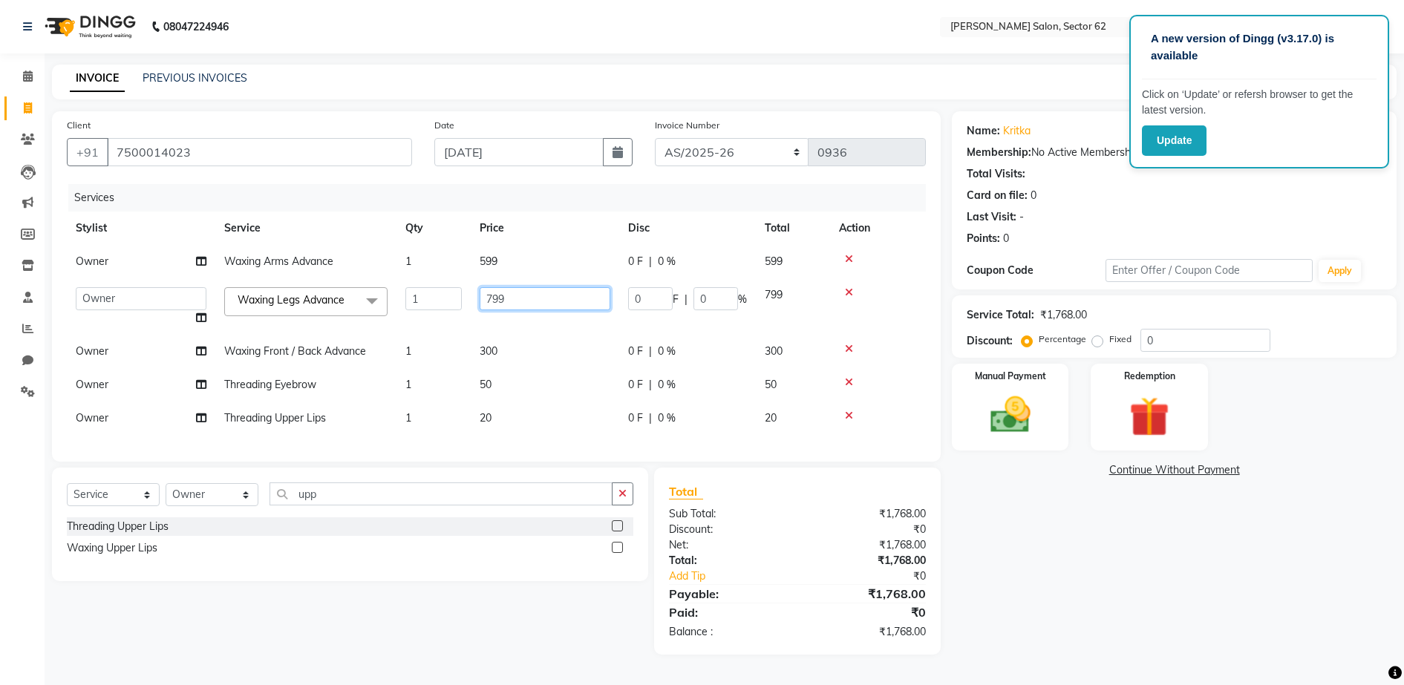
click at [543, 303] on input "799" at bounding box center [545, 298] width 131 height 23
type input "7"
type input "4"
type input "700"
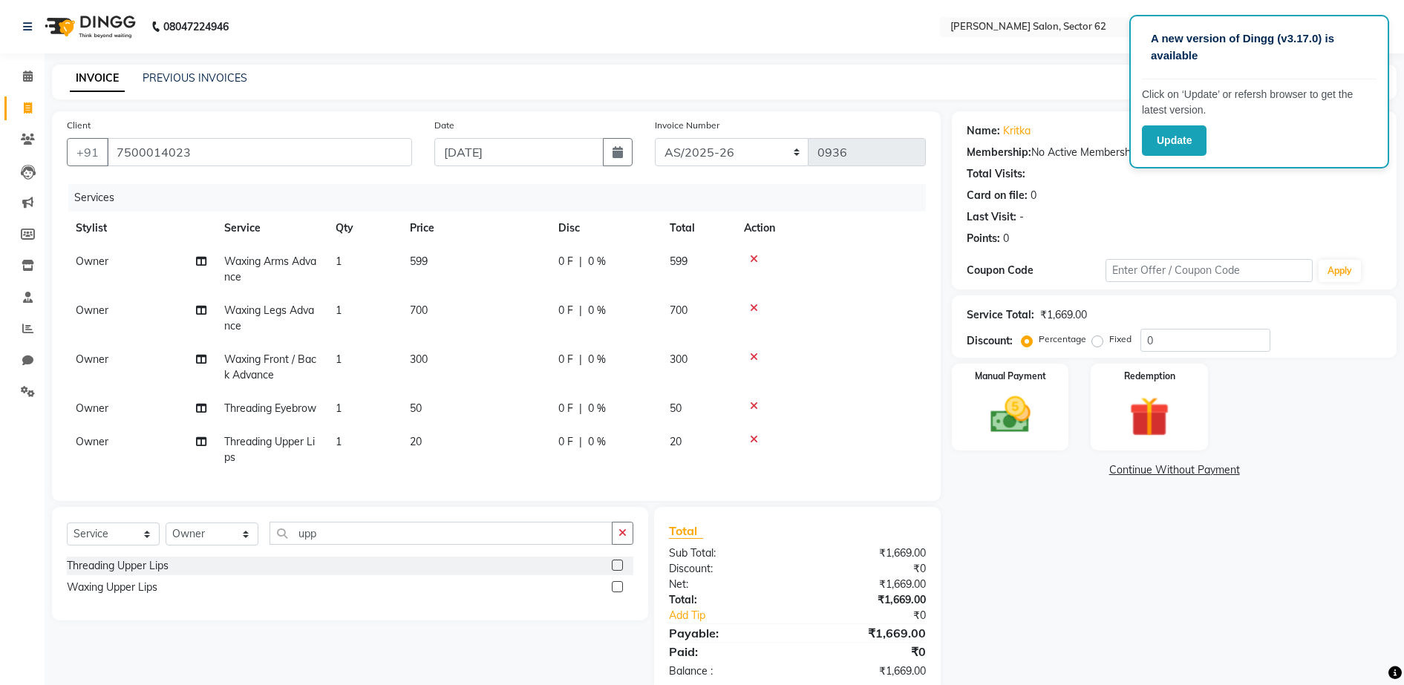
click at [519, 266] on td "599" at bounding box center [475, 269] width 148 height 49
select select "75654"
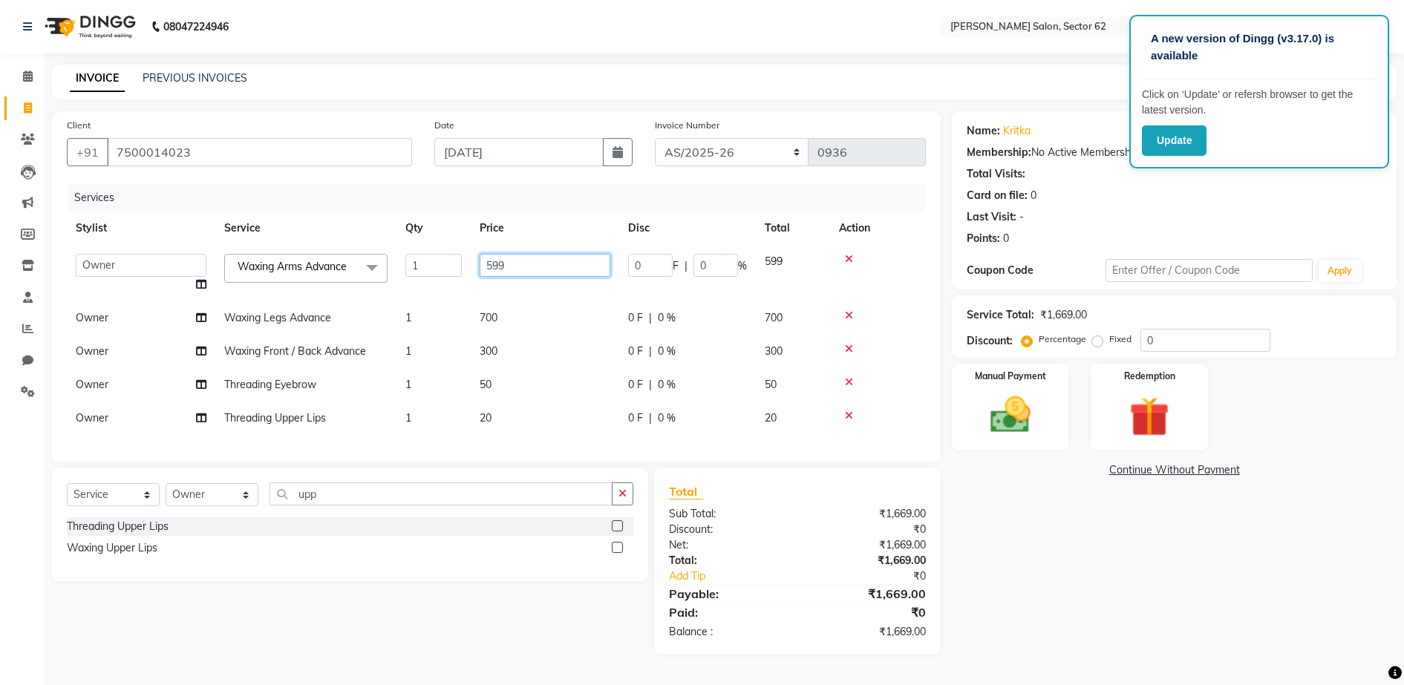
click at [517, 263] on input "599" at bounding box center [545, 265] width 131 height 23
type input "5"
type input "500"
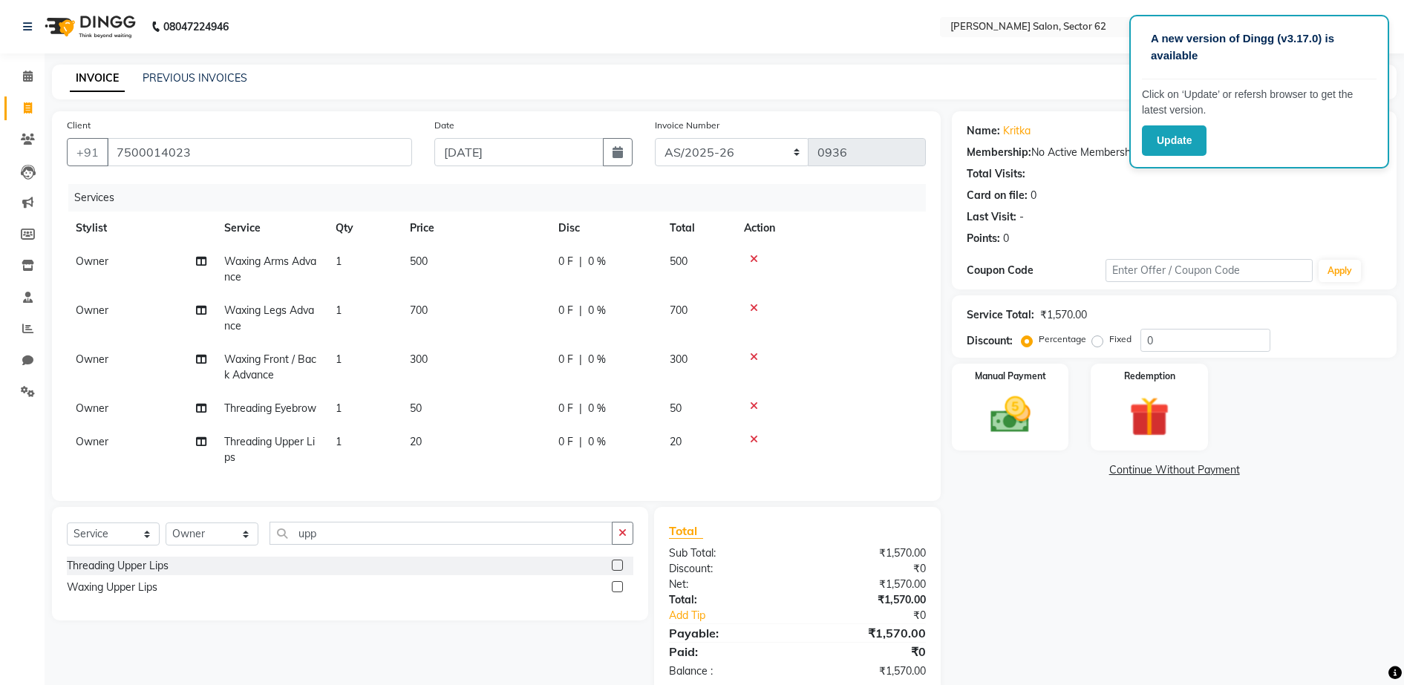
click at [531, 283] on td "500" at bounding box center [475, 269] width 148 height 49
select select "75654"
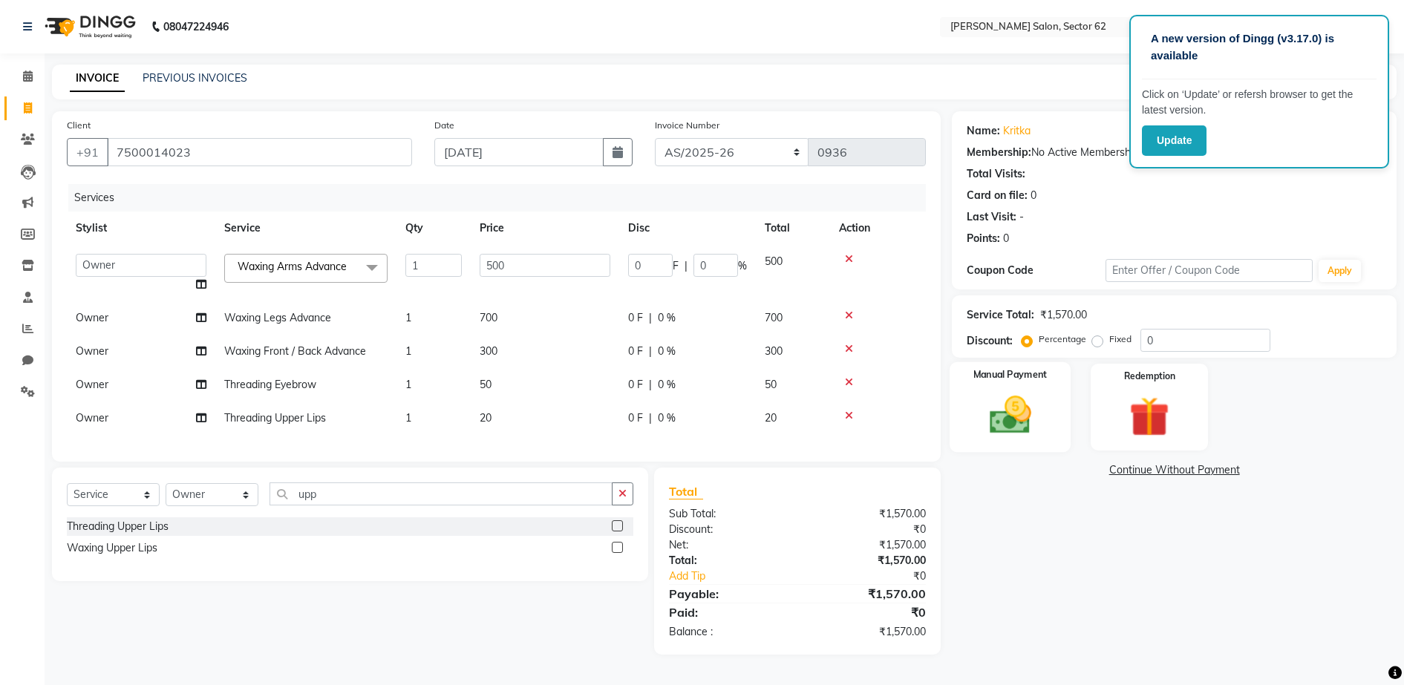
click at [978, 400] on img at bounding box center [1010, 415] width 68 height 48
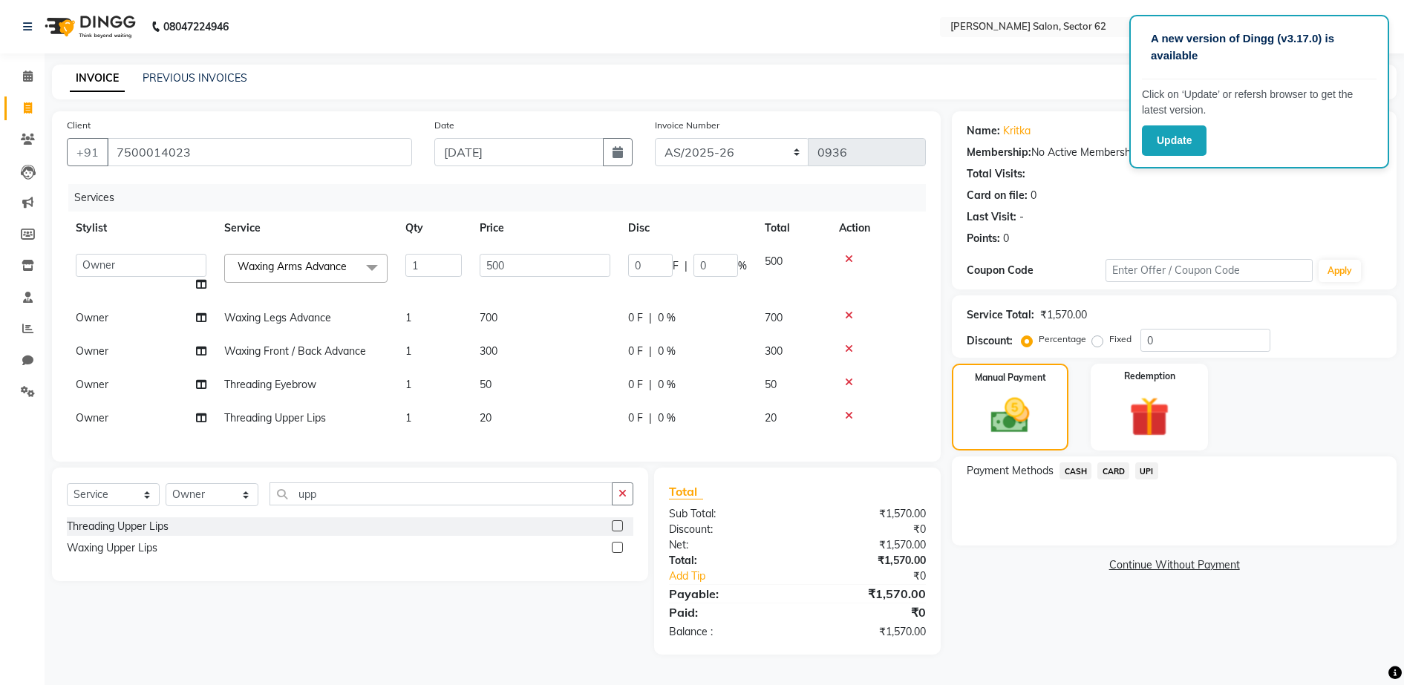
click at [1149, 475] on span "UPI" at bounding box center [1146, 470] width 23 height 17
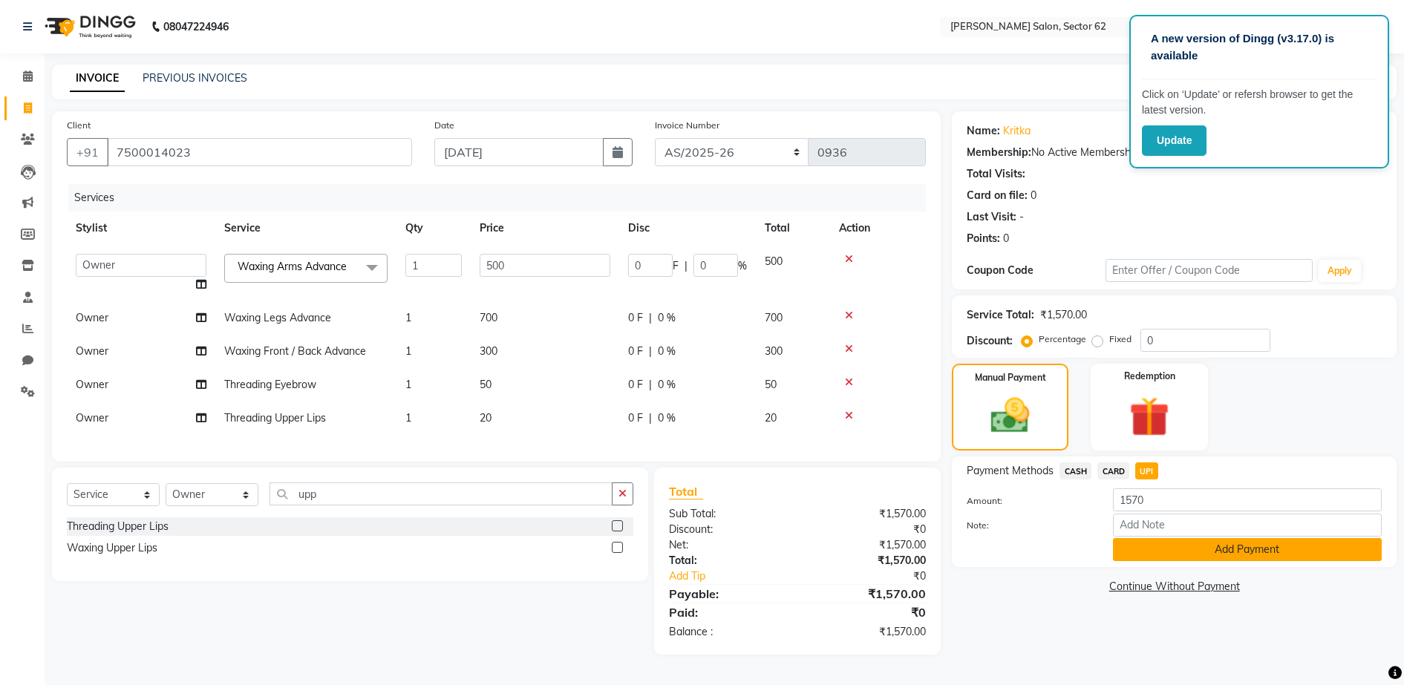
click at [1175, 550] on button "Add Payment" at bounding box center [1247, 549] width 269 height 23
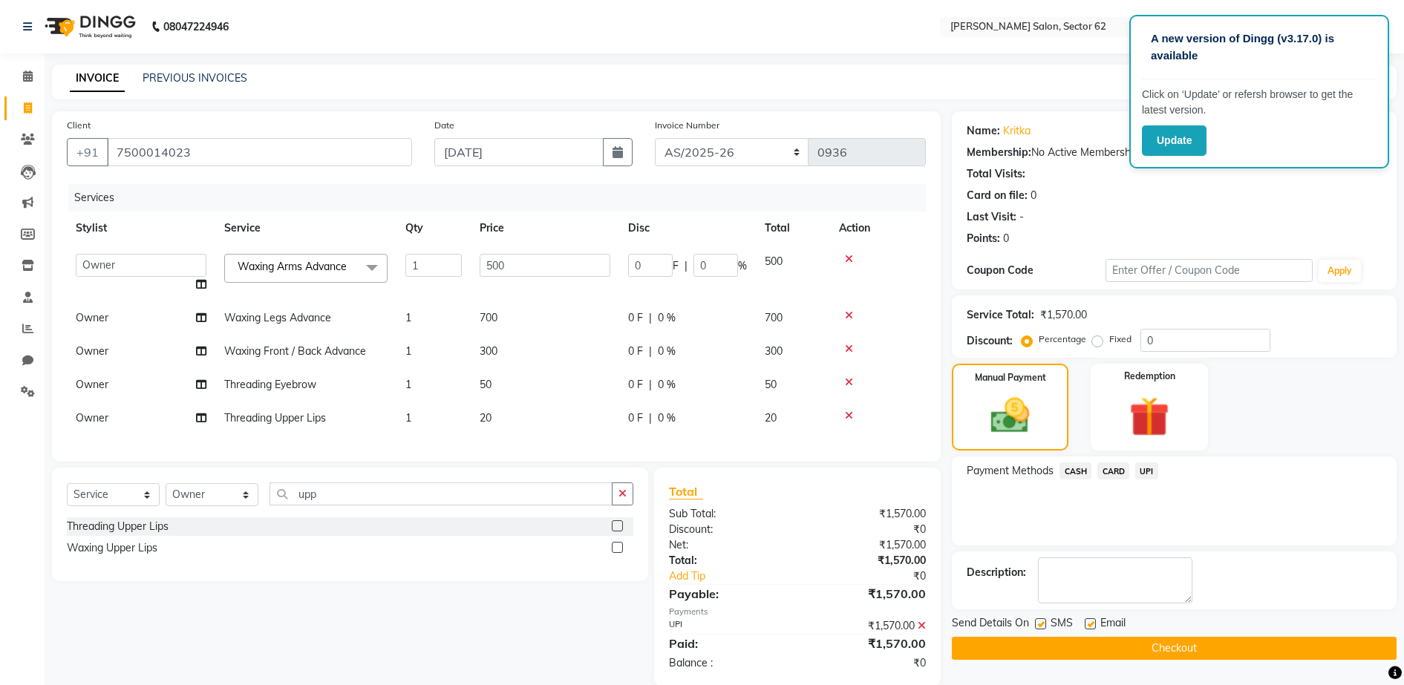
click at [1166, 648] on button "Checkout" at bounding box center [1174, 648] width 445 height 23
